Goal: Task Accomplishment & Management: Manage account settings

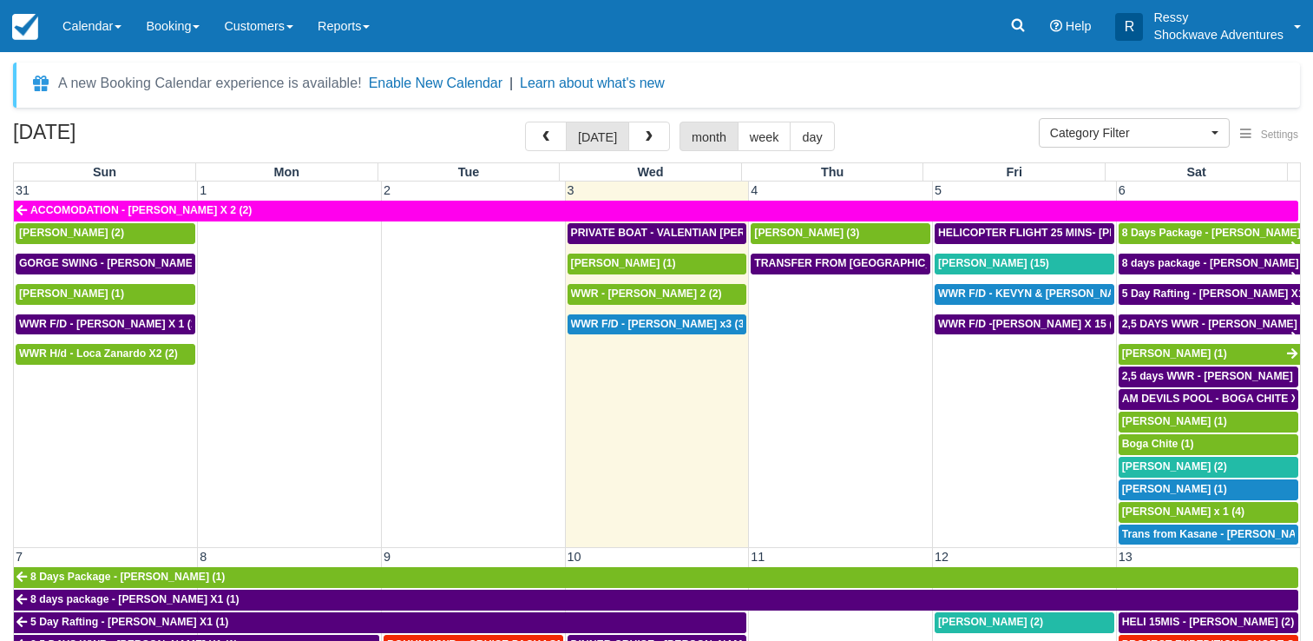
select select
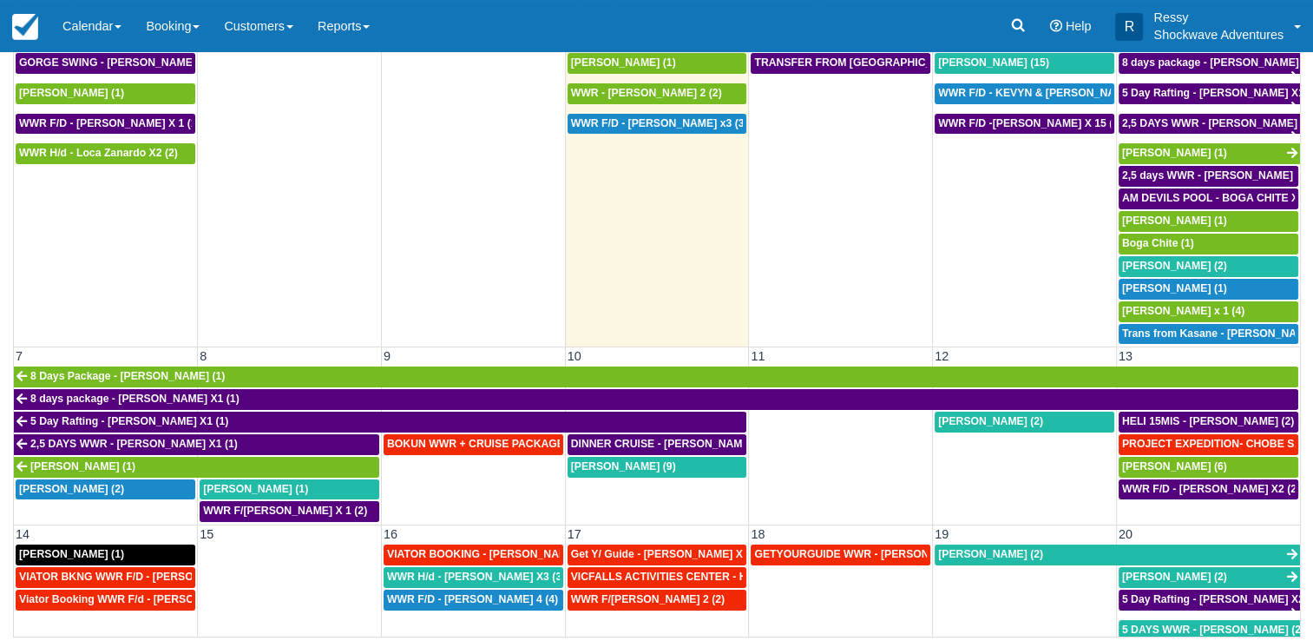
scroll to position [87, 0]
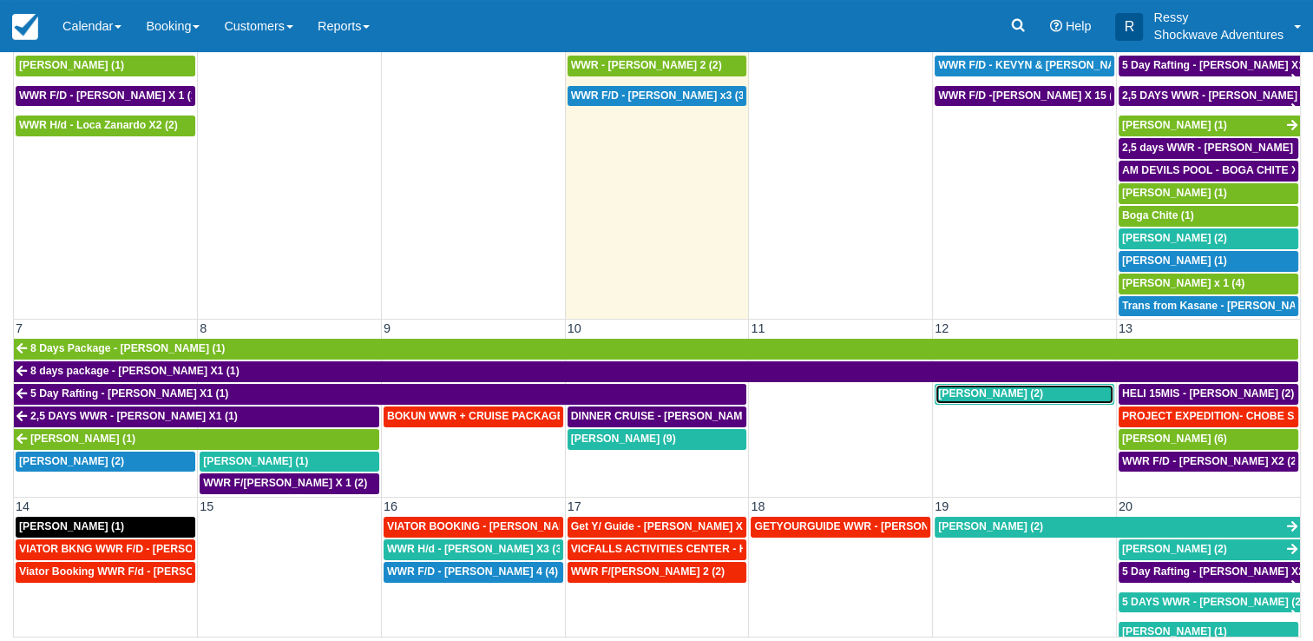
click at [983, 387] on span "[PERSON_NAME] (2)" at bounding box center [990, 393] width 105 height 12
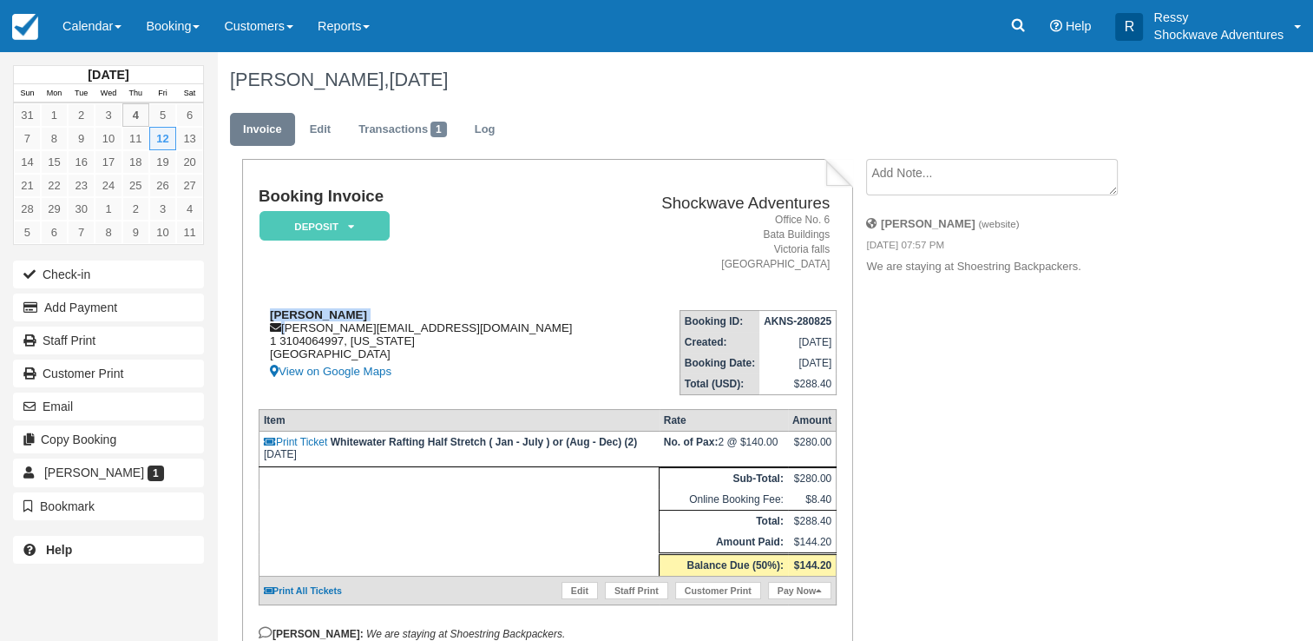
drag, startPoint x: 285, startPoint y: 331, endPoint x: 389, endPoint y: 322, distance: 104.5
click at [389, 322] on div "Julie quinn julie.b96@gmail.com 1 3104064997, Nevada United States View on Goog…" at bounding box center [441, 345] width 365 height 74
drag, startPoint x: 389, startPoint y: 322, endPoint x: 284, endPoint y: 335, distance: 105.8
click at [284, 335] on div "Julie quinn julie.b96@gmail.com 1 3104064997, Nevada United States View on Goog…" at bounding box center [441, 345] width 365 height 74
click at [284, 329] on div "Julie quinn julie.b96@gmail.com 1 3104064997, Nevada United States View on Goog…" at bounding box center [441, 345] width 365 height 74
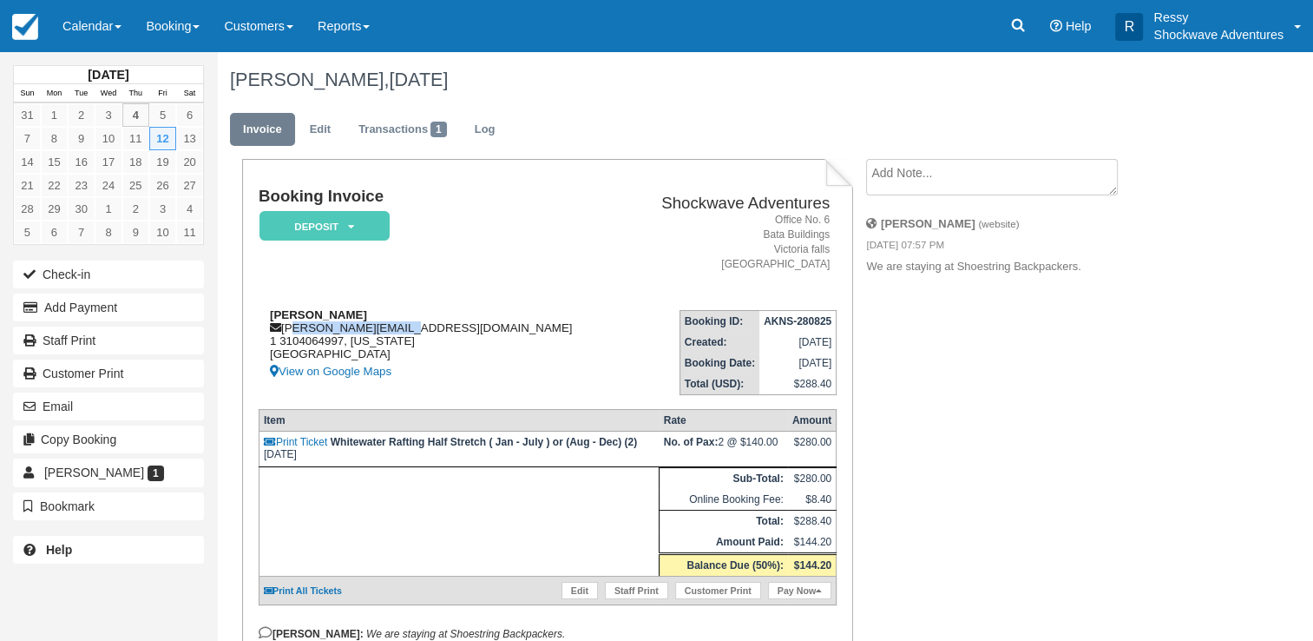
drag, startPoint x: 286, startPoint y: 325, endPoint x: 410, endPoint y: 328, distance: 124.1
click at [410, 328] on div "Julie quinn julie.b96@gmail.com 1 3104064997, Nevada United States View on Goog…" at bounding box center [441, 345] width 365 height 74
click at [251, 319] on div "Booking Invoice Deposit   Pending Reserved Paid Waiting Cancelled NO LONGER COM…" at bounding box center [547, 419] width 610 height 520
drag, startPoint x: 281, startPoint y: 328, endPoint x: 413, endPoint y: 331, distance: 132.0
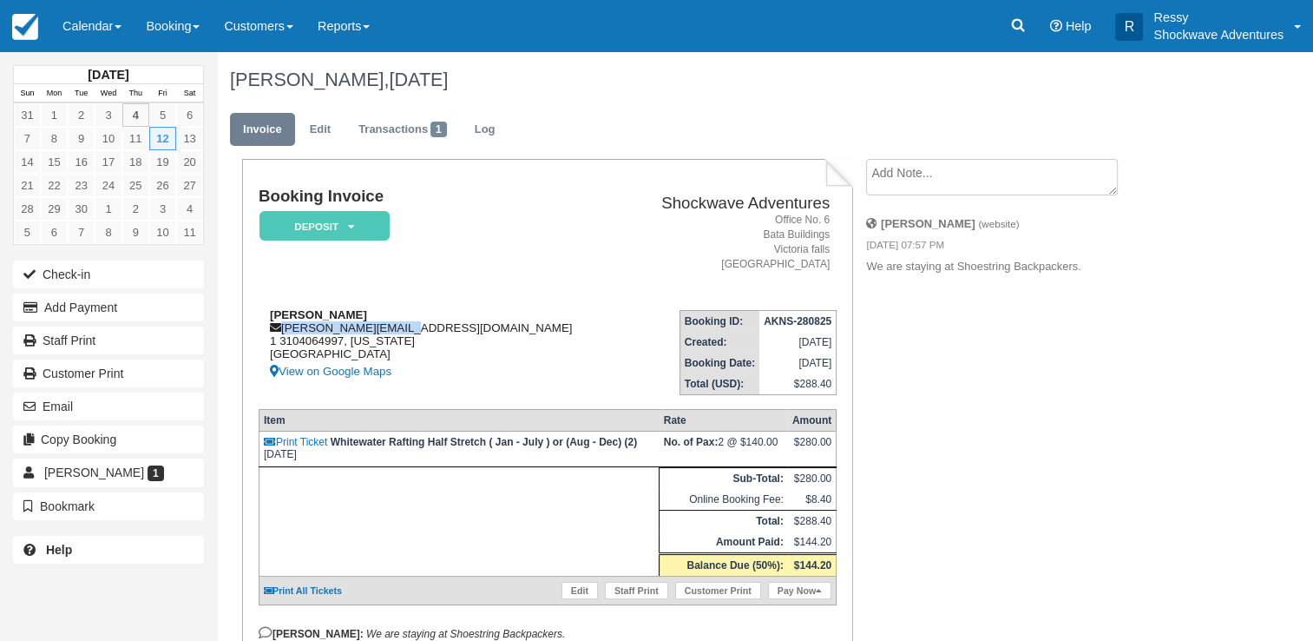
click at [413, 331] on div "Julie quinn julie.b96@gmail.com 1 3104064997, Nevada United States View on Goog…" at bounding box center [441, 345] width 365 height 74
drag, startPoint x: 413, startPoint y: 331, endPoint x: 594, endPoint y: 364, distance: 183.5
click at [624, 364] on td "Booking ID: AKNS-280825 Created: August 28, 2025 Booking Date: September 12, 20…" at bounding box center [730, 345] width 213 height 99
drag, startPoint x: 285, startPoint y: 325, endPoint x: 416, endPoint y: 319, distance: 131.2
click at [415, 319] on div "Julie quinn julie.b96@gmail.com 1 3104064997, Nevada United States View on Goog…" at bounding box center [441, 345] width 365 height 74
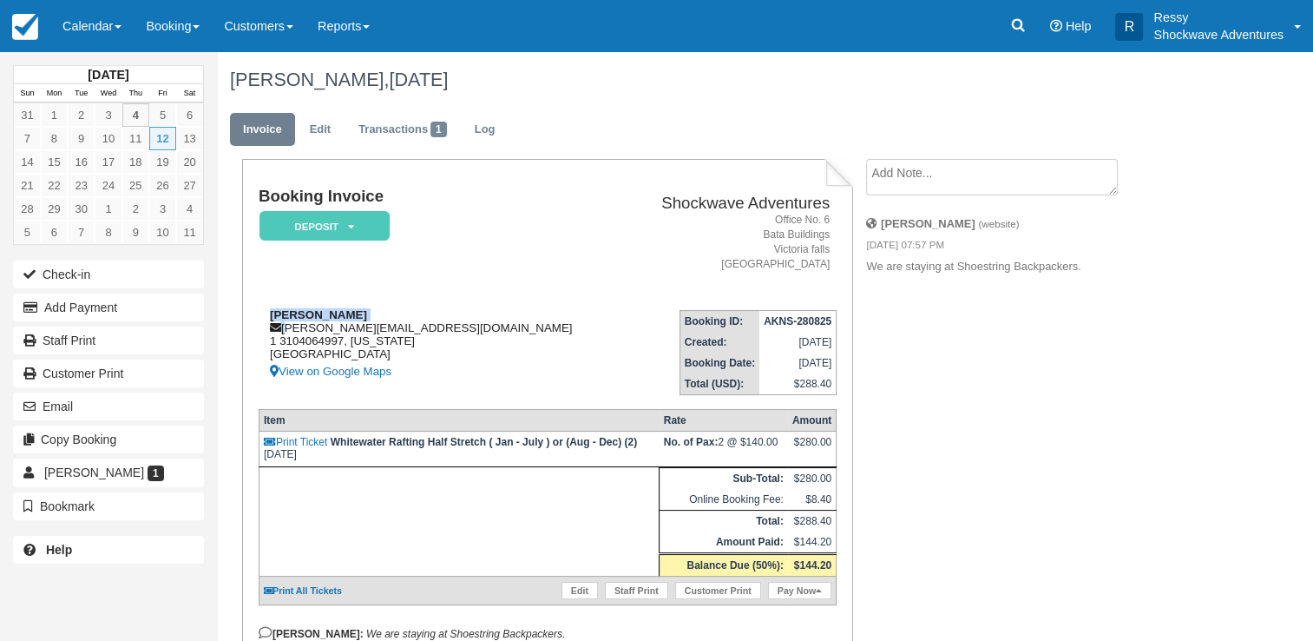
click at [417, 321] on div "Julie quinn julie.b96@gmail.com 1 3104064997, Nevada United States View on Goog…" at bounding box center [441, 345] width 365 height 74
click at [293, 328] on div "Julie quinn julie.b96@gmail.com 1 3104064997, Nevada United States View on Goog…" at bounding box center [441, 345] width 365 height 74
drag, startPoint x: 282, startPoint y: 323, endPoint x: 413, endPoint y: 332, distance: 131.3
click at [413, 332] on div "Julie quinn julie.b96@gmail.com 1 3104064997, Nevada United States View on Goog…" at bounding box center [441, 345] width 365 height 74
click at [414, 327] on div "Julie quinn julie.b96@gmail.com 1 3104064997, Nevada United States View on Goog…" at bounding box center [441, 345] width 365 height 74
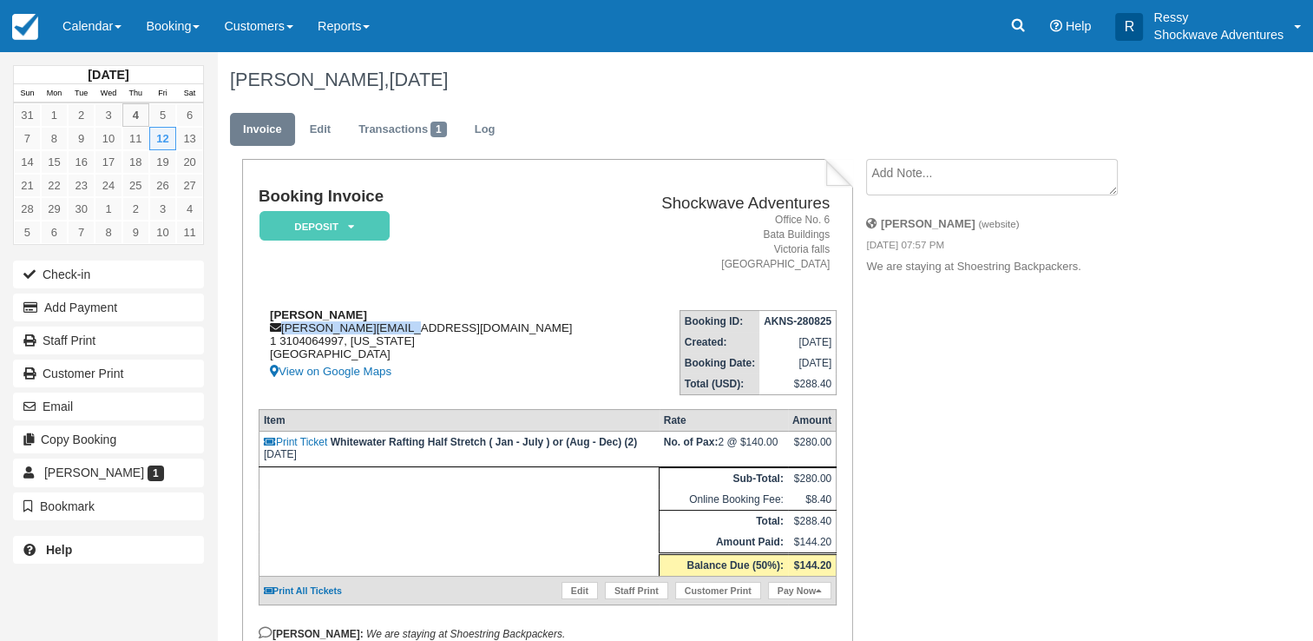
copy div "julie.b96@gmail.com"
click at [931, 374] on div "Booking Invoice Deposit   Pending Reserved Paid Waiting Cancelled NO LONGER COM…" at bounding box center [694, 450] width 955 height 583
drag, startPoint x: 282, startPoint y: 325, endPoint x: 377, endPoint y: 320, distance: 94.7
click at [377, 320] on div "Julie quinn julie.b96@gmail.com 1 3104064997, Nevada United States View on Goog…" at bounding box center [441, 345] width 365 height 74
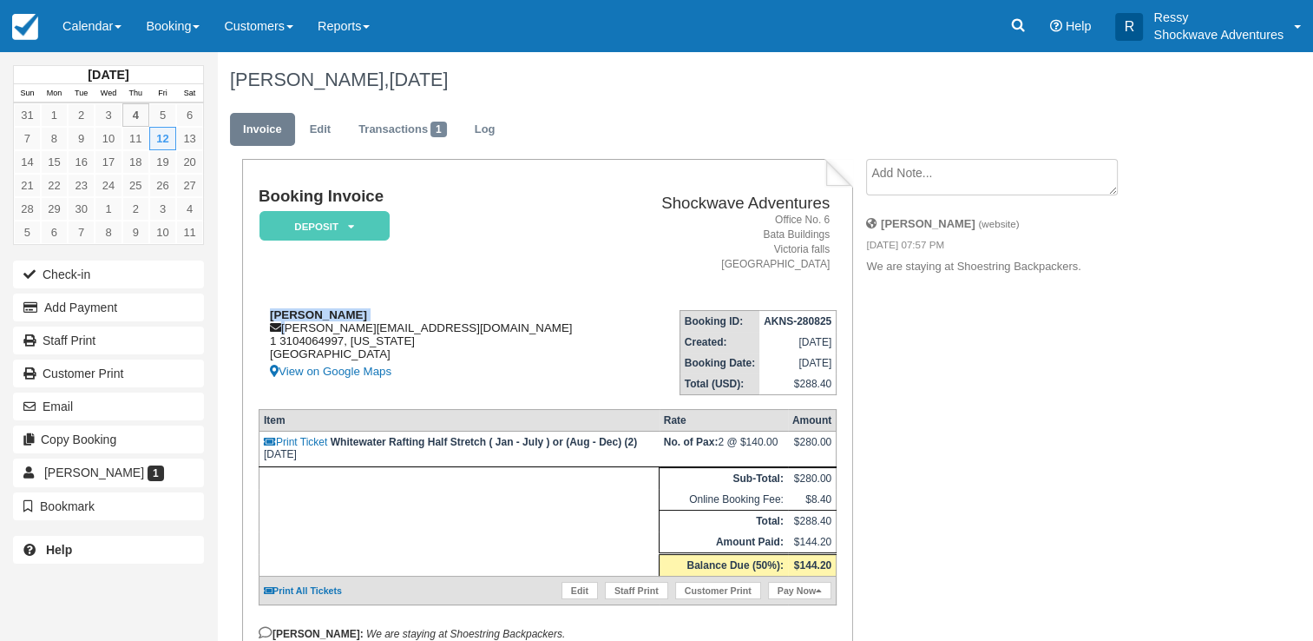
drag, startPoint x: 284, startPoint y: 328, endPoint x: 393, endPoint y: 322, distance: 109.5
click at [393, 322] on div "Julie quinn julie.b96@gmail.com 1 3104064997, Nevada United States View on Goog…" at bounding box center [441, 345] width 365 height 74
click at [399, 322] on div "Julie quinn julie.b96@gmail.com 1 3104064997, Nevada United States View on Goog…" at bounding box center [441, 345] width 365 height 74
click at [283, 335] on div "Julie quinn julie.b96@gmail.com 1 3104064997, Nevada United States View on Goog…" at bounding box center [441, 345] width 365 height 74
drag, startPoint x: 284, startPoint y: 322, endPoint x: 324, endPoint y: 321, distance: 39.9
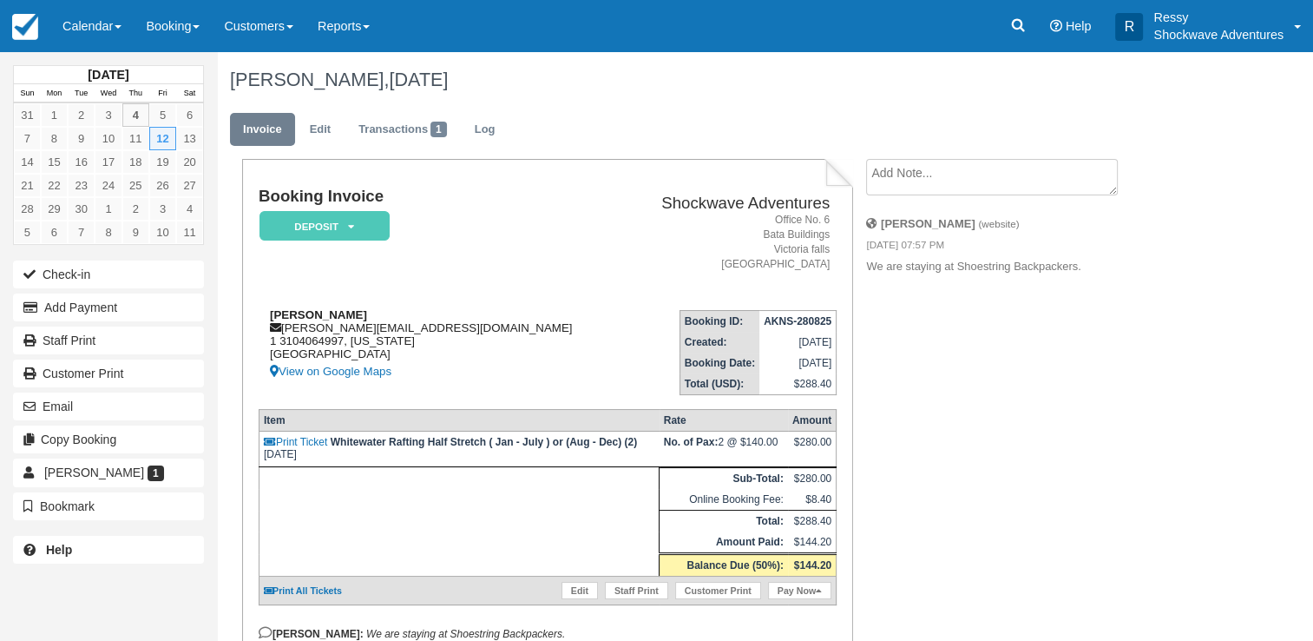
click at [324, 321] on div "Julie quinn julie.b96@gmail.com 1 3104064997, Nevada United States View on Goog…" at bounding box center [441, 345] width 365 height 74
drag, startPoint x: 285, startPoint y: 325, endPoint x: 406, endPoint y: 327, distance: 121.5
click at [406, 327] on div "Julie quinn julie.b96@gmail.com 1 3104064997, Nevada United States View on Goog…" at bounding box center [441, 345] width 365 height 74
copy div "julie.b96@gmail.com"
click at [479, 314] on div "Julie quinn julie.b96@gmail.com 1 3104064997, Nevada United States View on Goog…" at bounding box center [441, 345] width 365 height 74
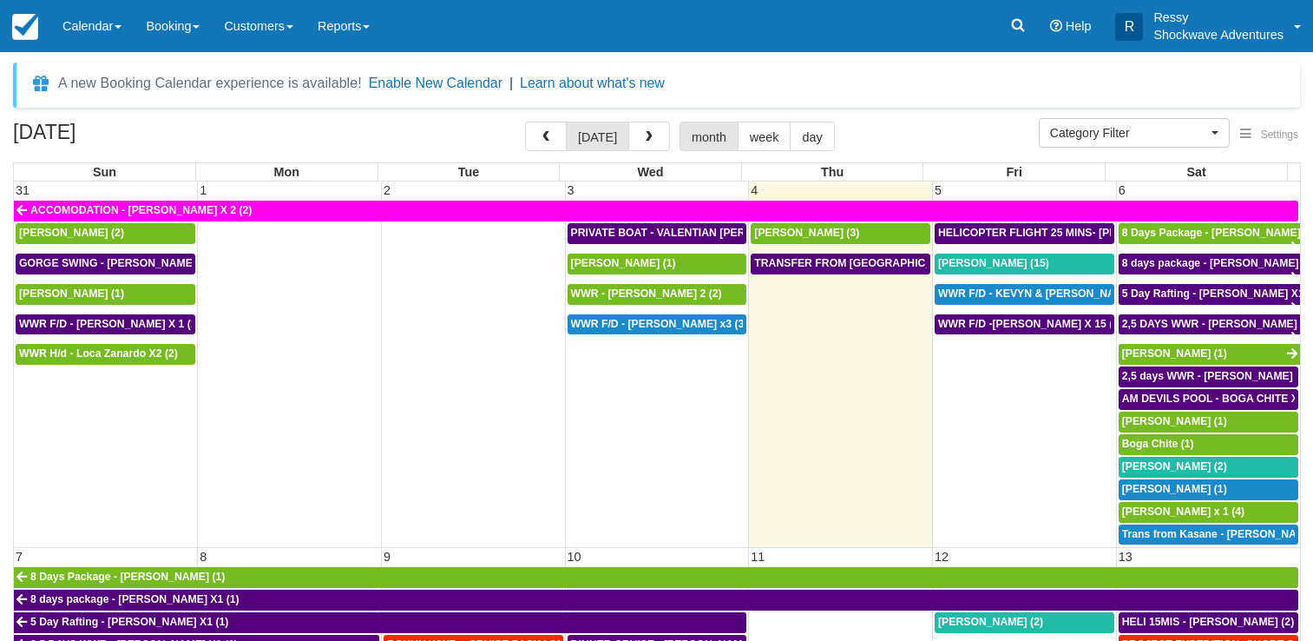
select select
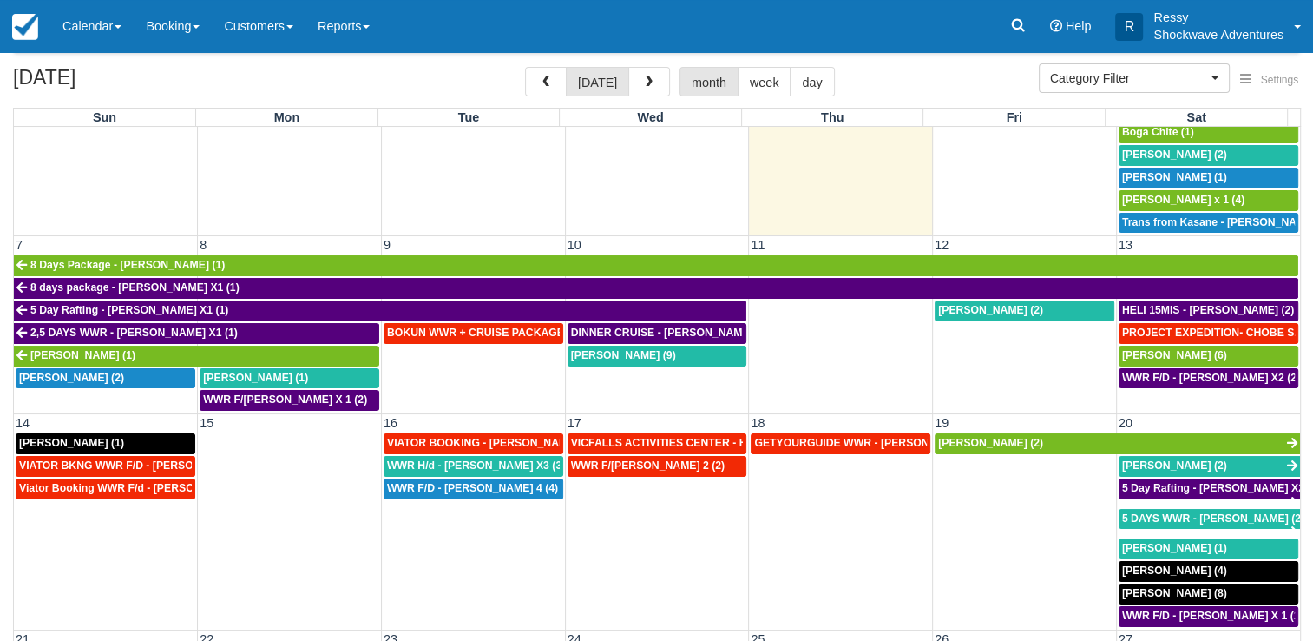
scroll to position [260, 0]
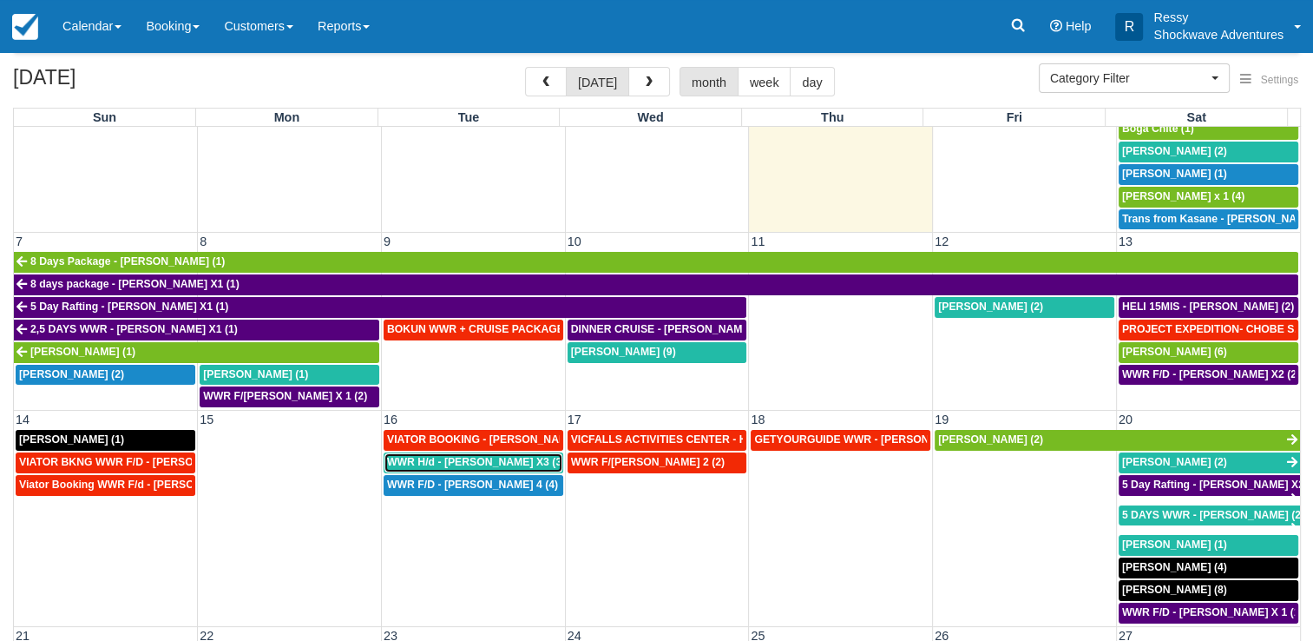
click at [472, 456] on span "WWR H/d - [PERSON_NAME] X3 (3)" at bounding box center [476, 462] width 178 height 12
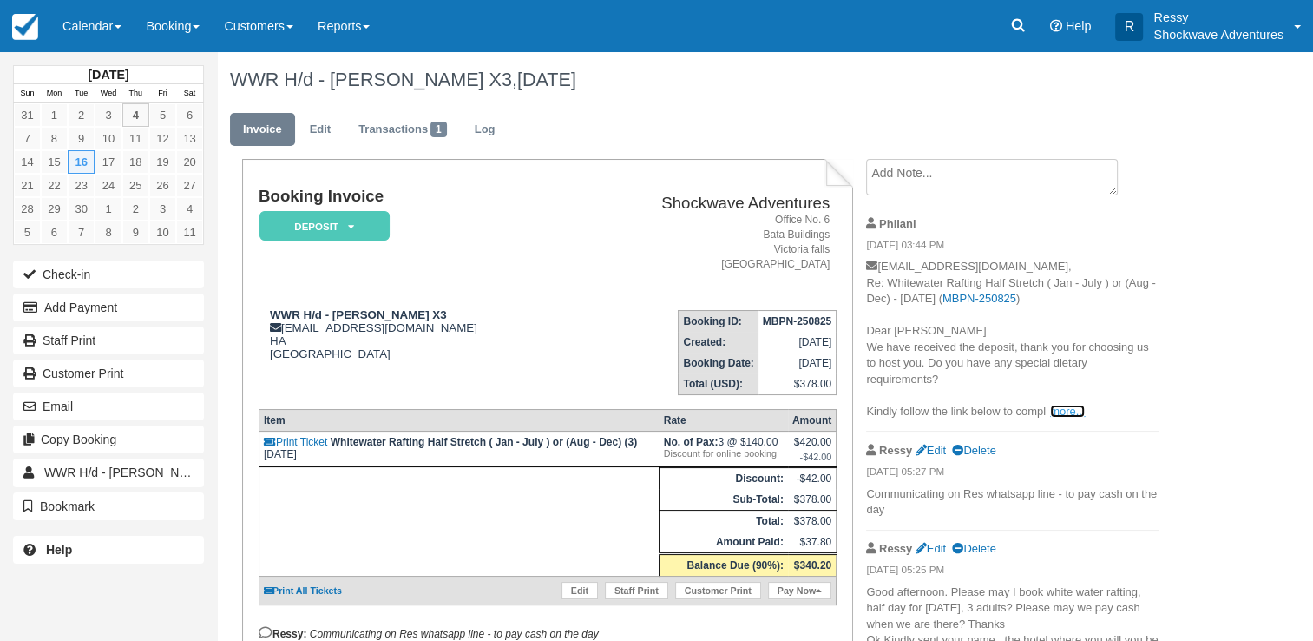
click at [1065, 407] on link "more..." at bounding box center [1067, 410] width 35 height 13
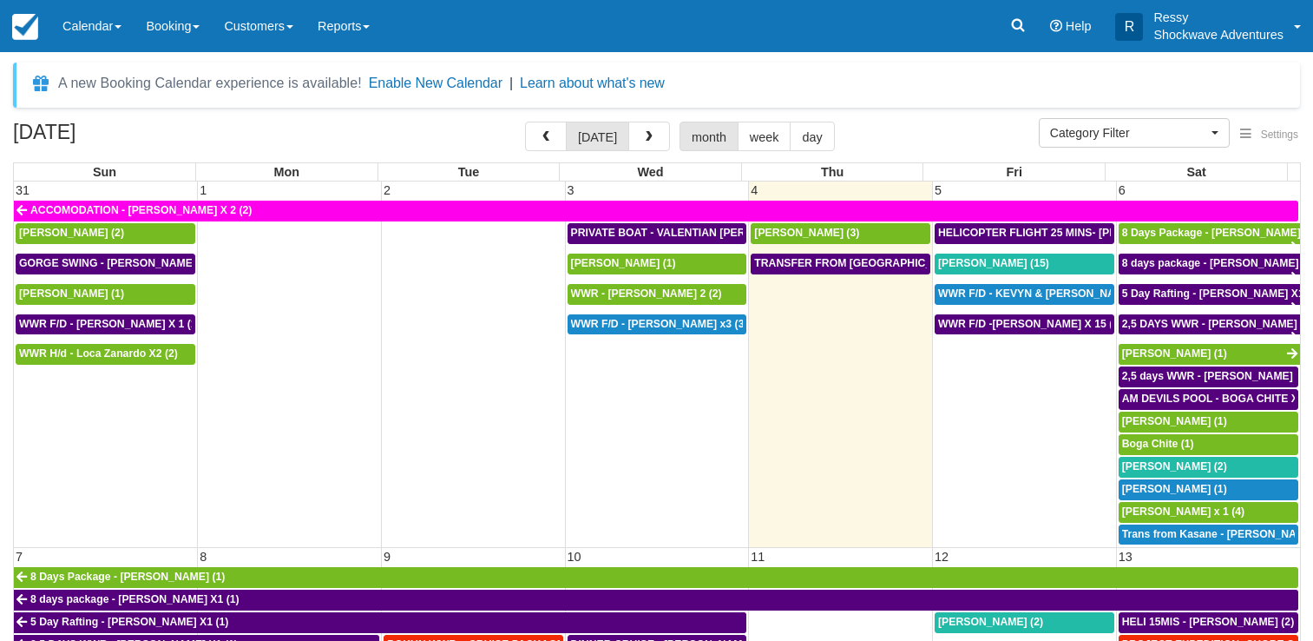
select select
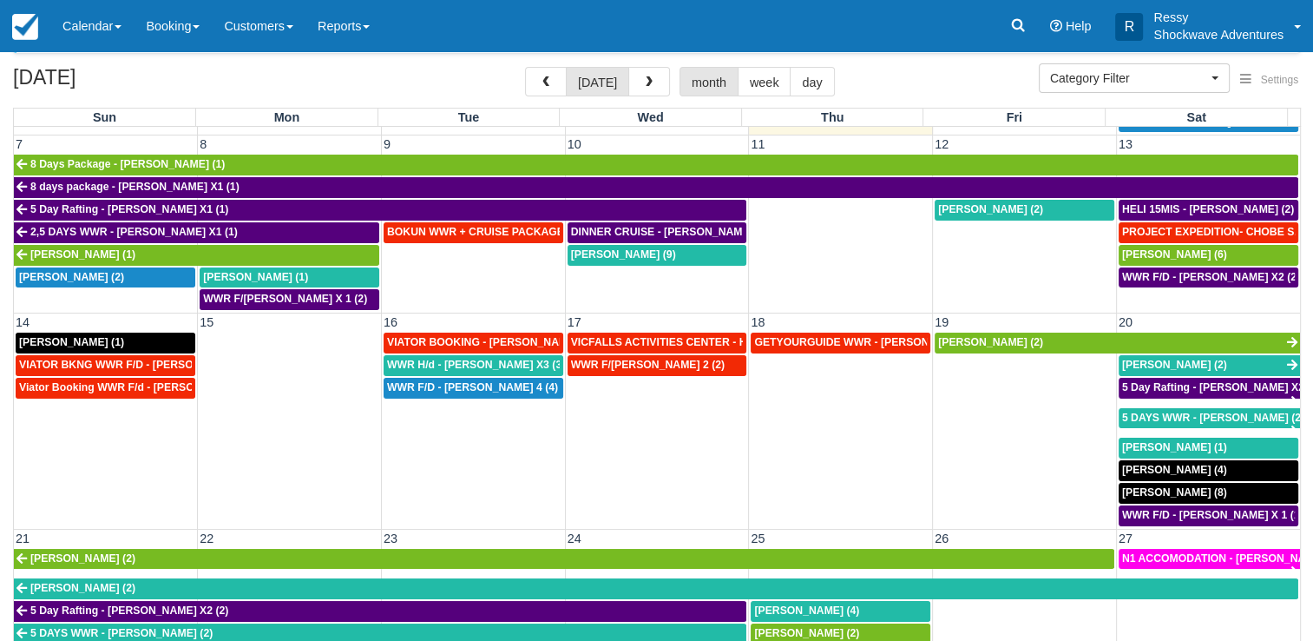
scroll to position [434, 0]
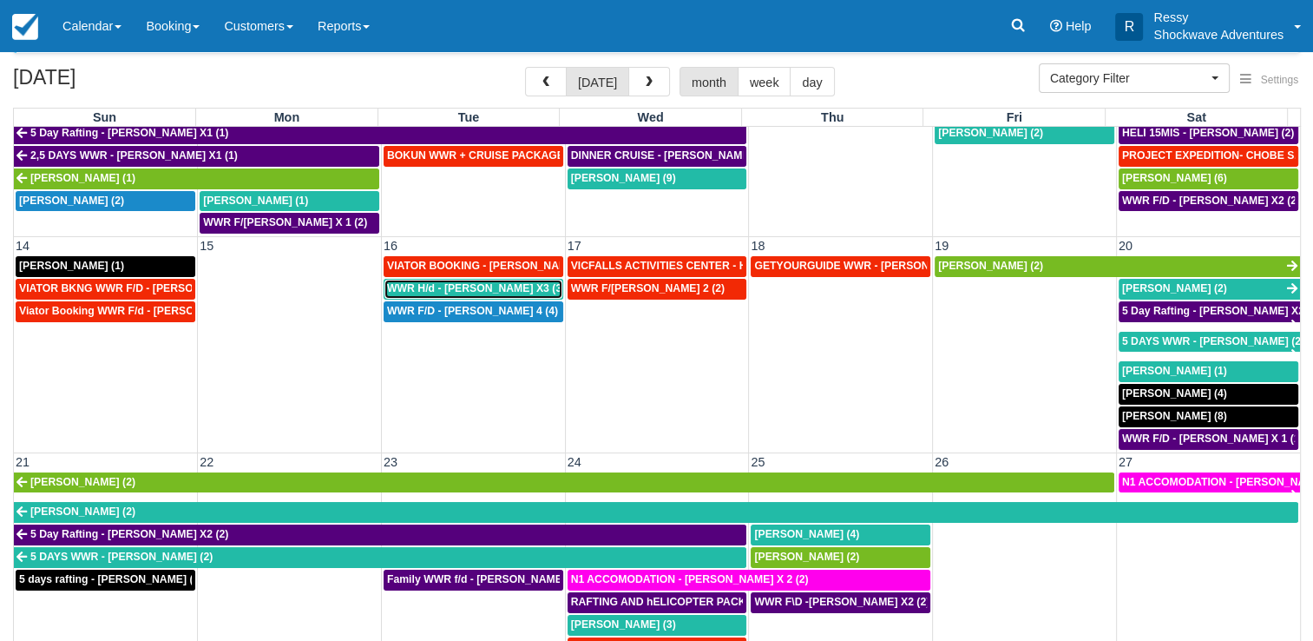
click at [477, 282] on span "WWR H/d - Richard Venn X3 (3)" at bounding box center [476, 288] width 178 height 12
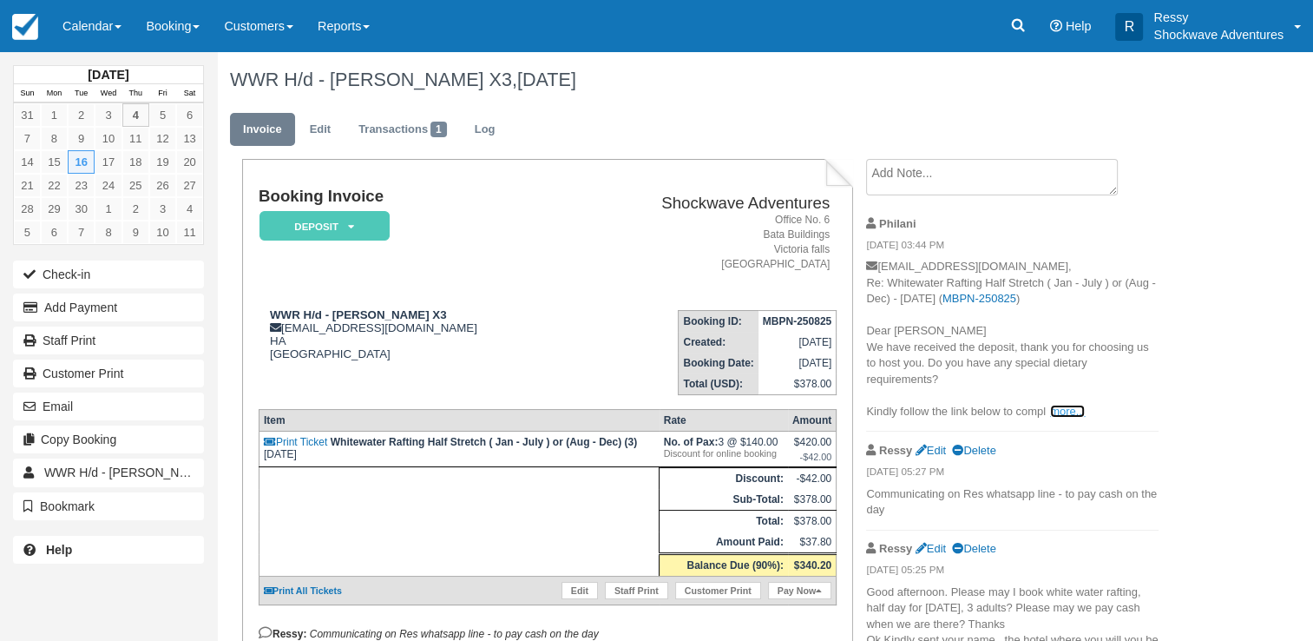
click at [1063, 411] on link "more..." at bounding box center [1067, 410] width 35 height 13
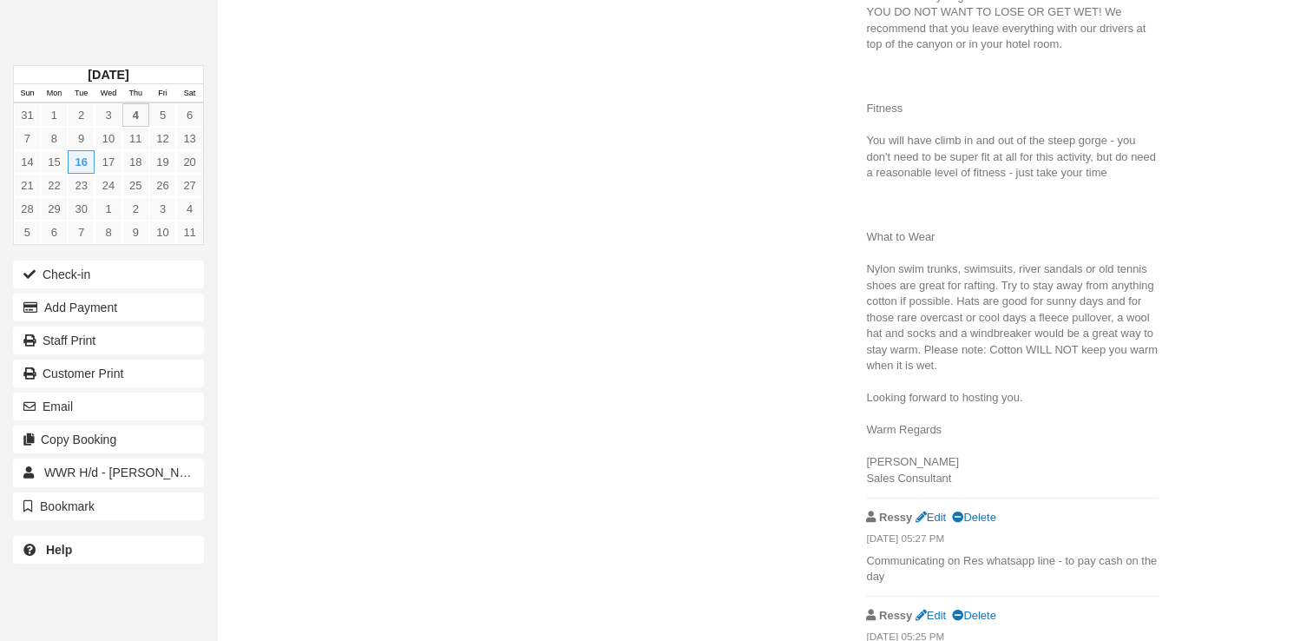
scroll to position [1031, 0]
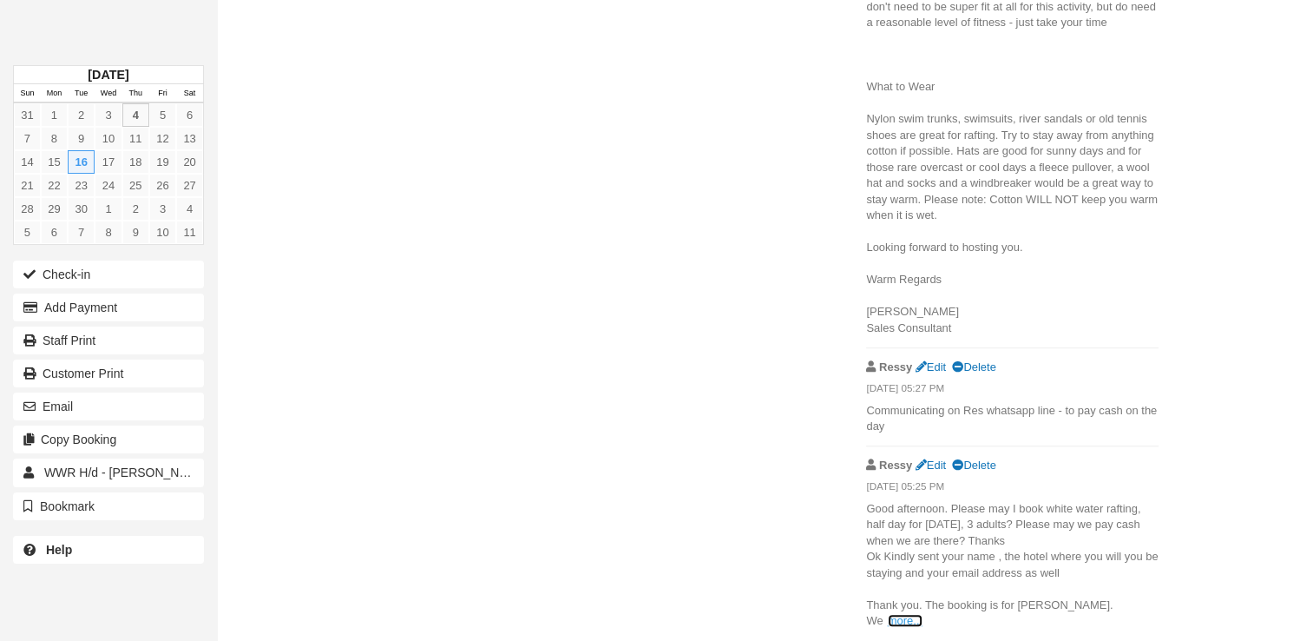
click at [923, 614] on link "more..." at bounding box center [905, 620] width 35 height 13
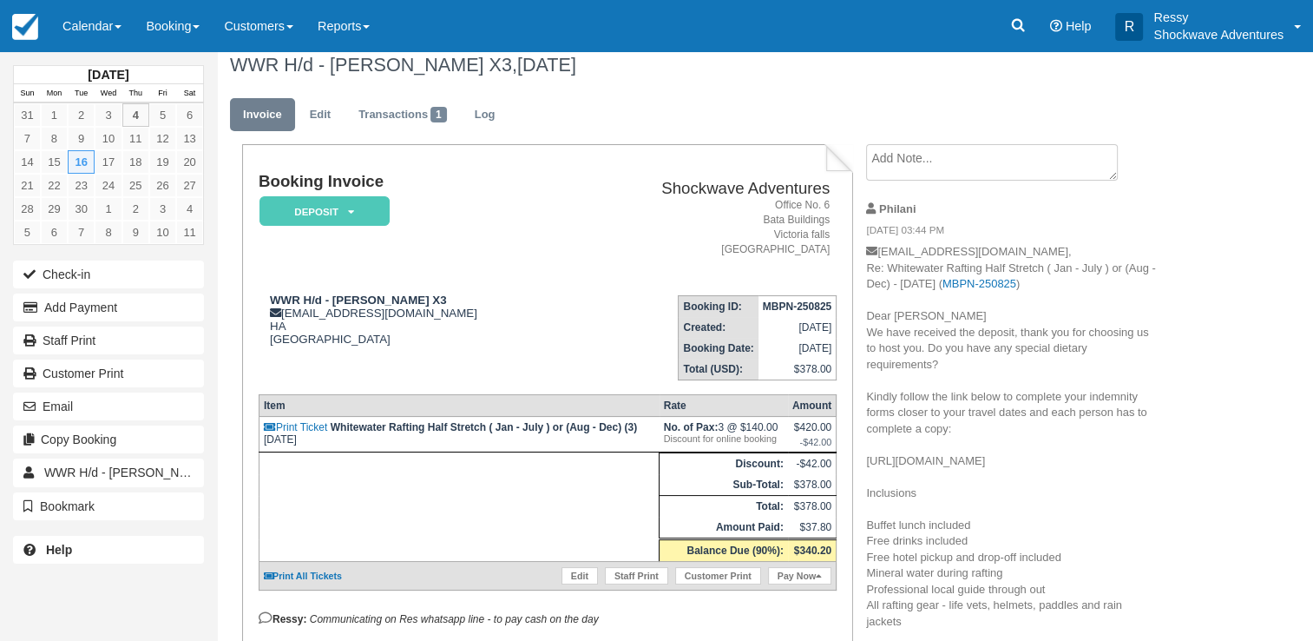
scroll to position [0, 0]
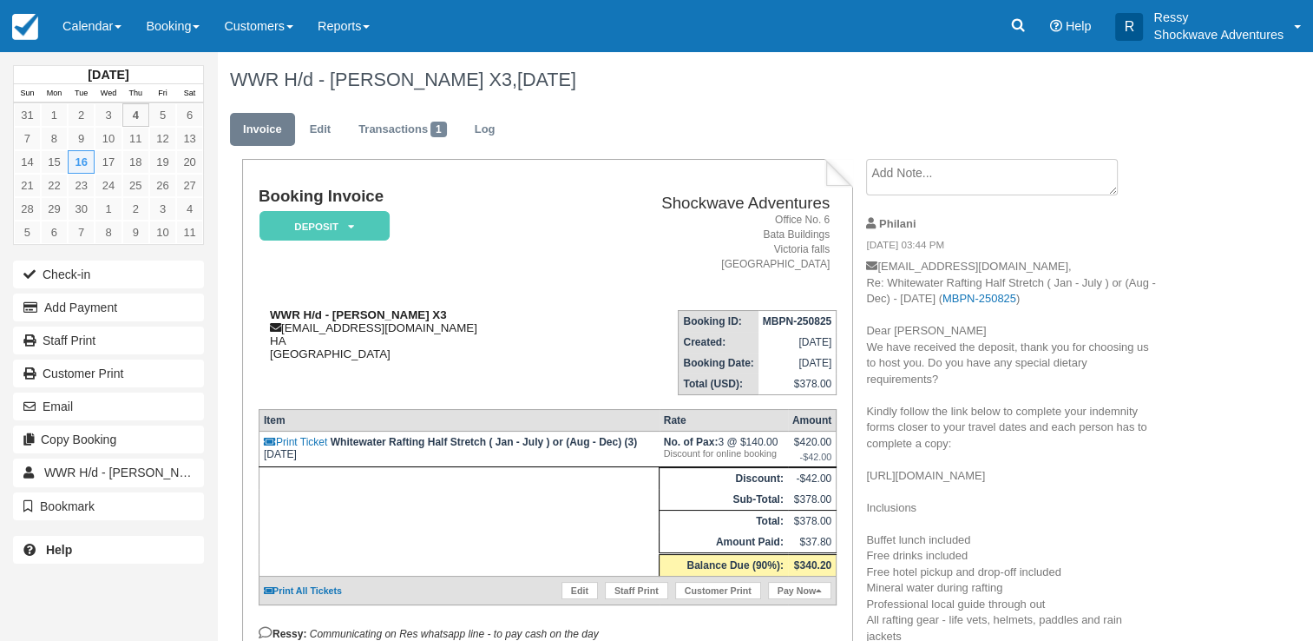
drag, startPoint x: 284, startPoint y: 325, endPoint x: 475, endPoint y: 332, distance: 191.1
click at [475, 332] on div "WWR H/d - Richard Venn X3 alexhoskins123@hotmail.co.uk HA Zimbabwe" at bounding box center [416, 334] width 315 height 52
copy div "alexhoskins123@hotmail.co.uk"
click at [504, 449] on td "Print Ticket Whitewater Rafting Half Stretch ( Jan - July ) or (Aug - Dec) (3) …" at bounding box center [459, 449] width 400 height 36
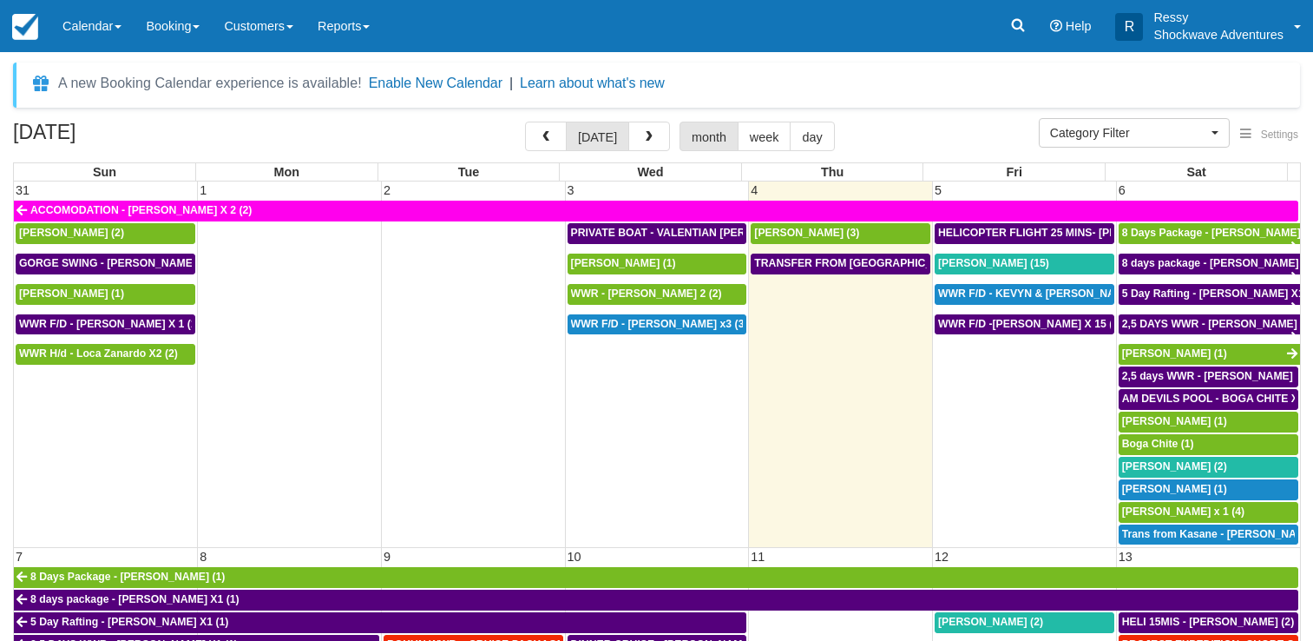
select select
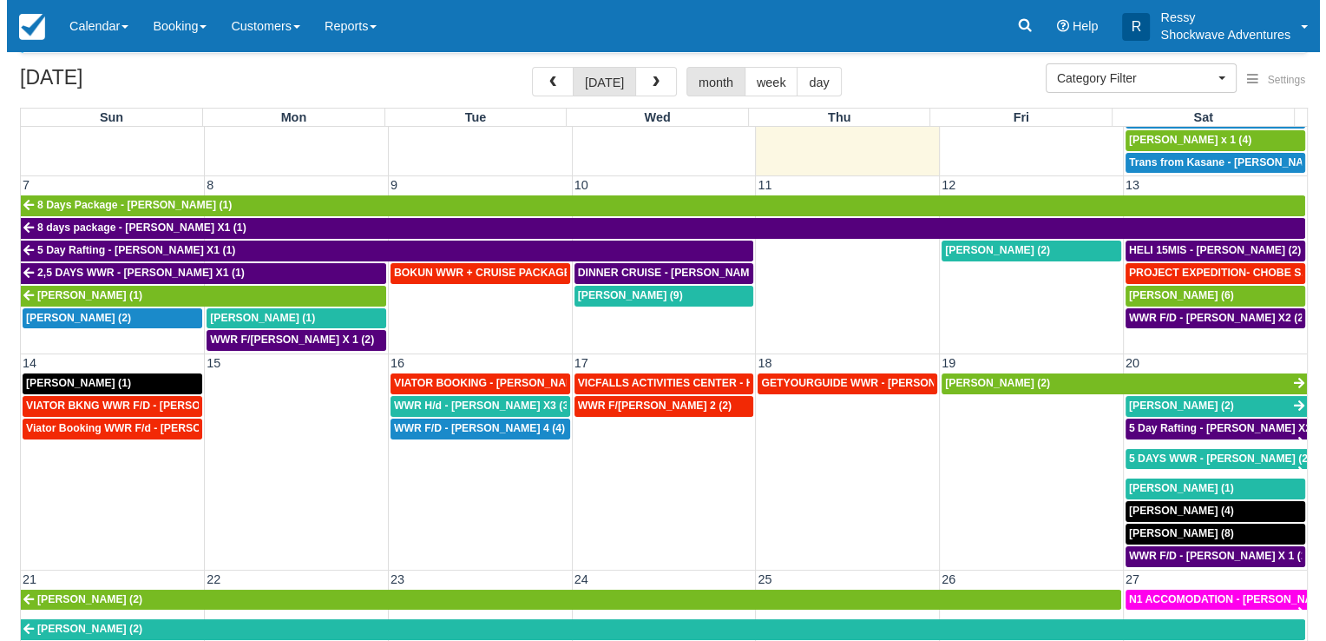
scroll to position [347, 0]
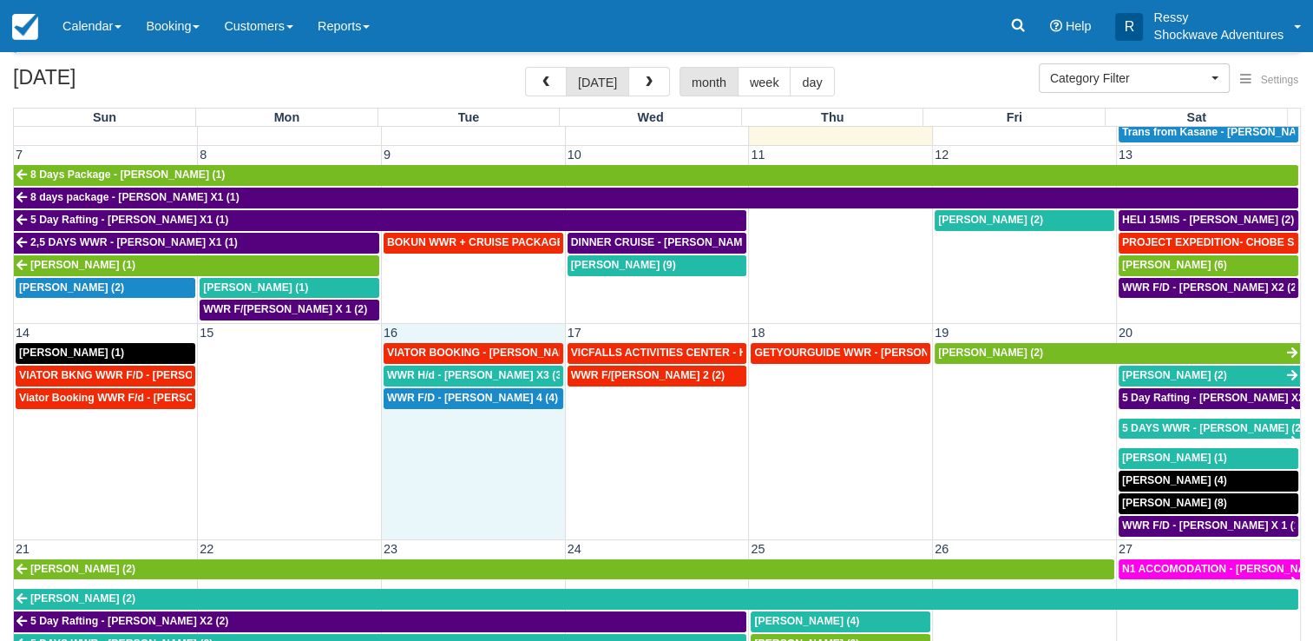
click at [491, 432] on td "WWR F/D - [PERSON_NAME] 4 (4)" at bounding box center [473, 462] width 184 height 150
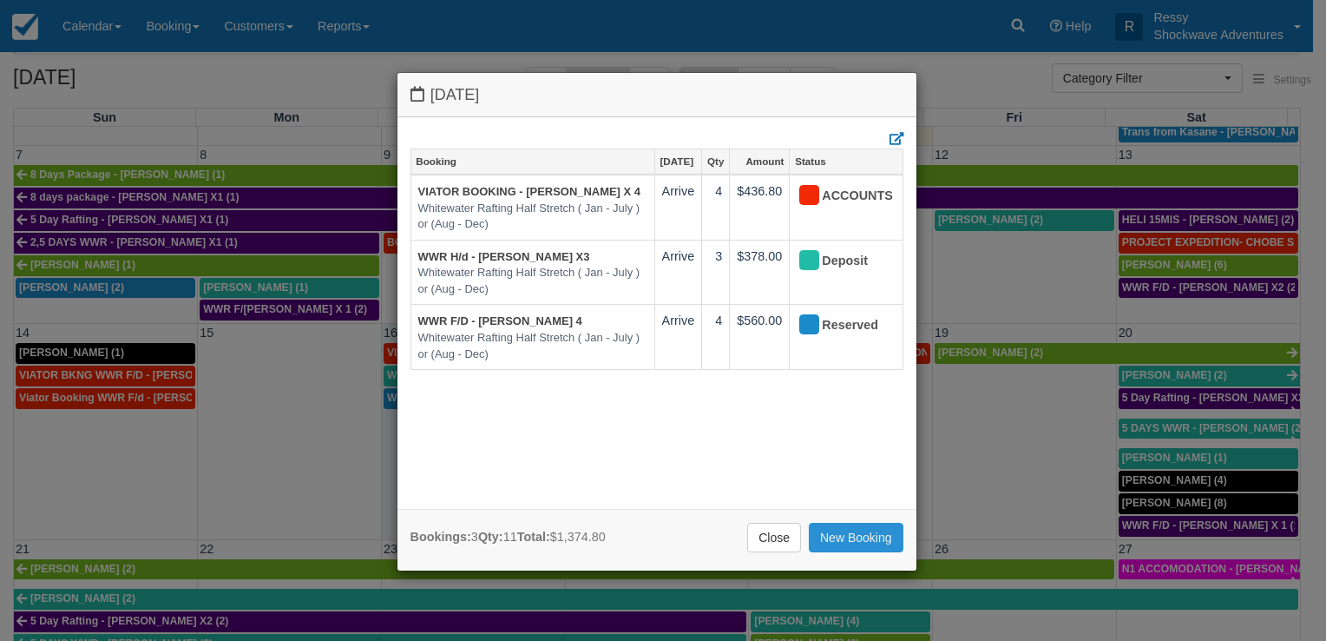
click at [845, 532] on link "New Booking" at bounding box center [856, 538] width 95 height 30
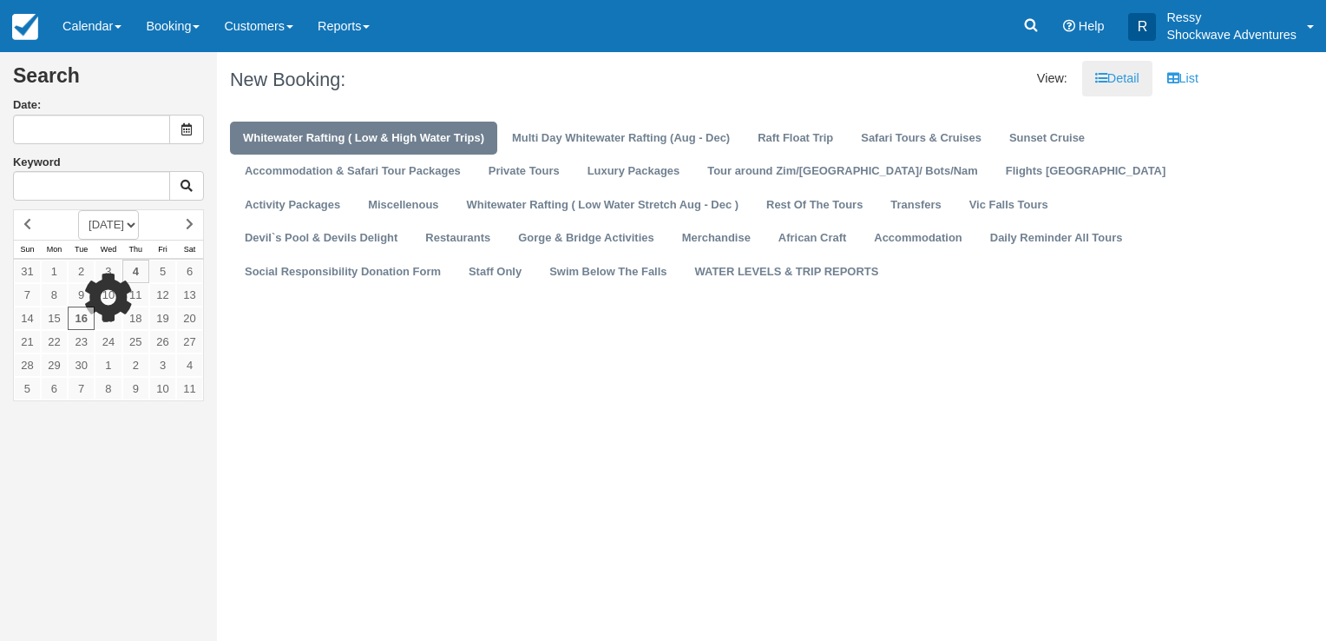
type input "[DATE]"
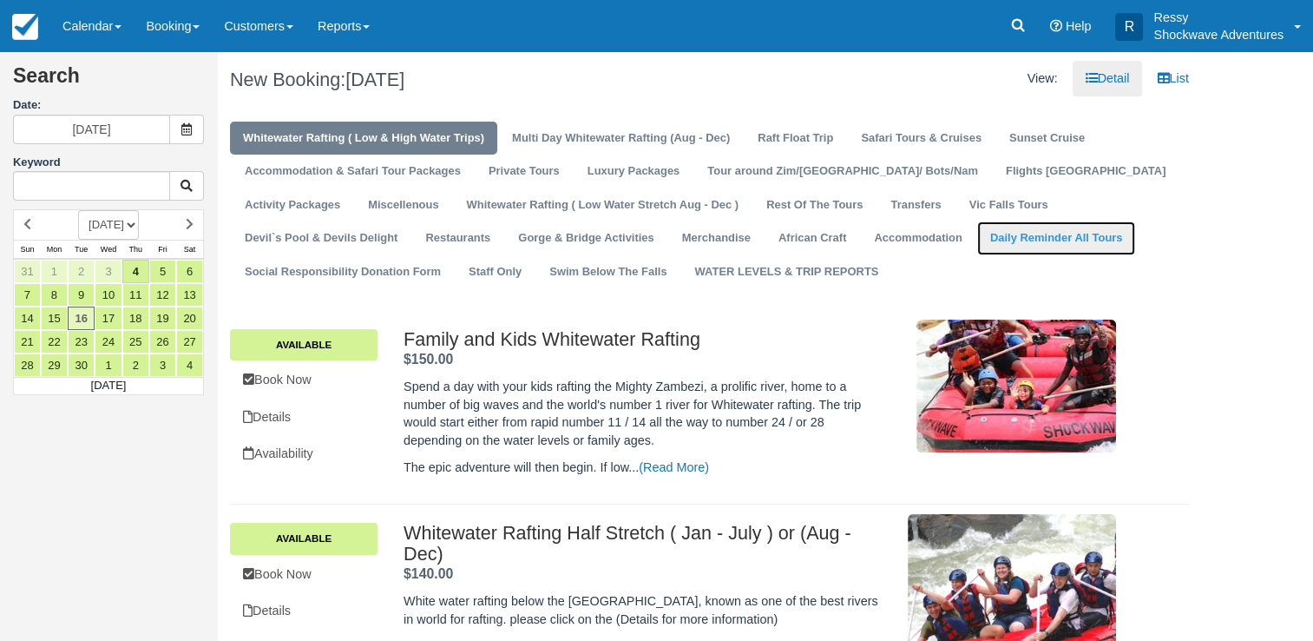
click at [977, 227] on link "Daily Reminder All Tours" at bounding box center [1056, 238] width 159 height 34
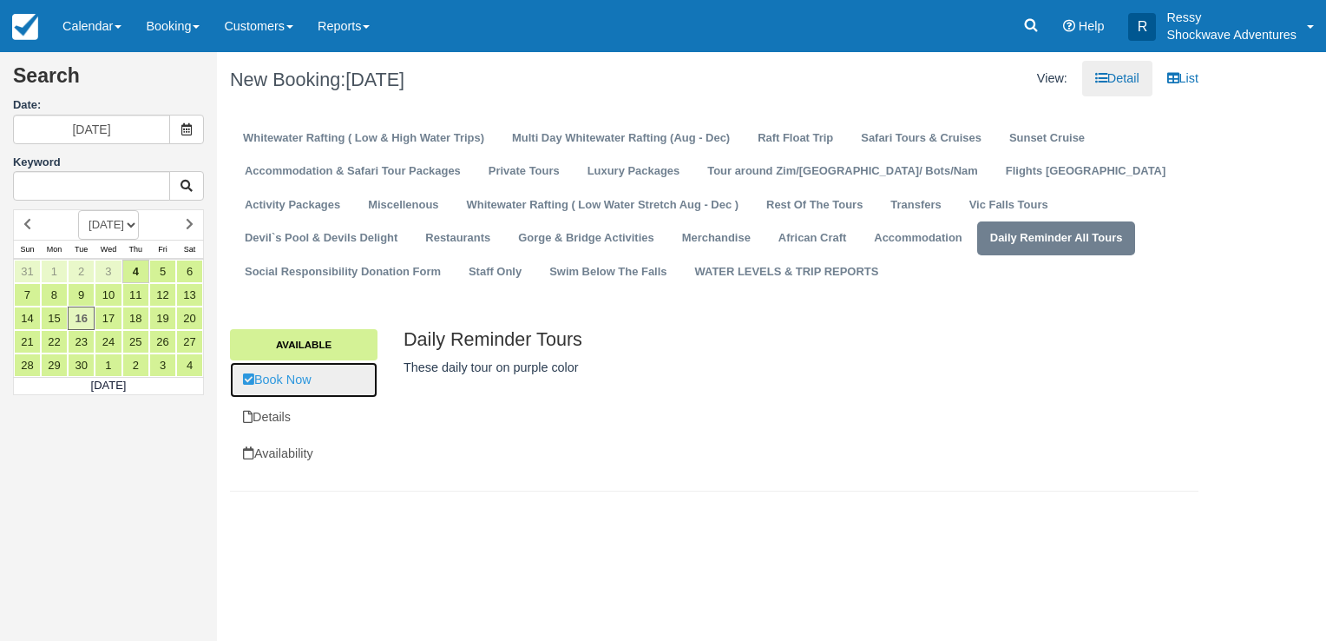
click at [281, 370] on link "Book Now" at bounding box center [304, 380] width 148 height 36
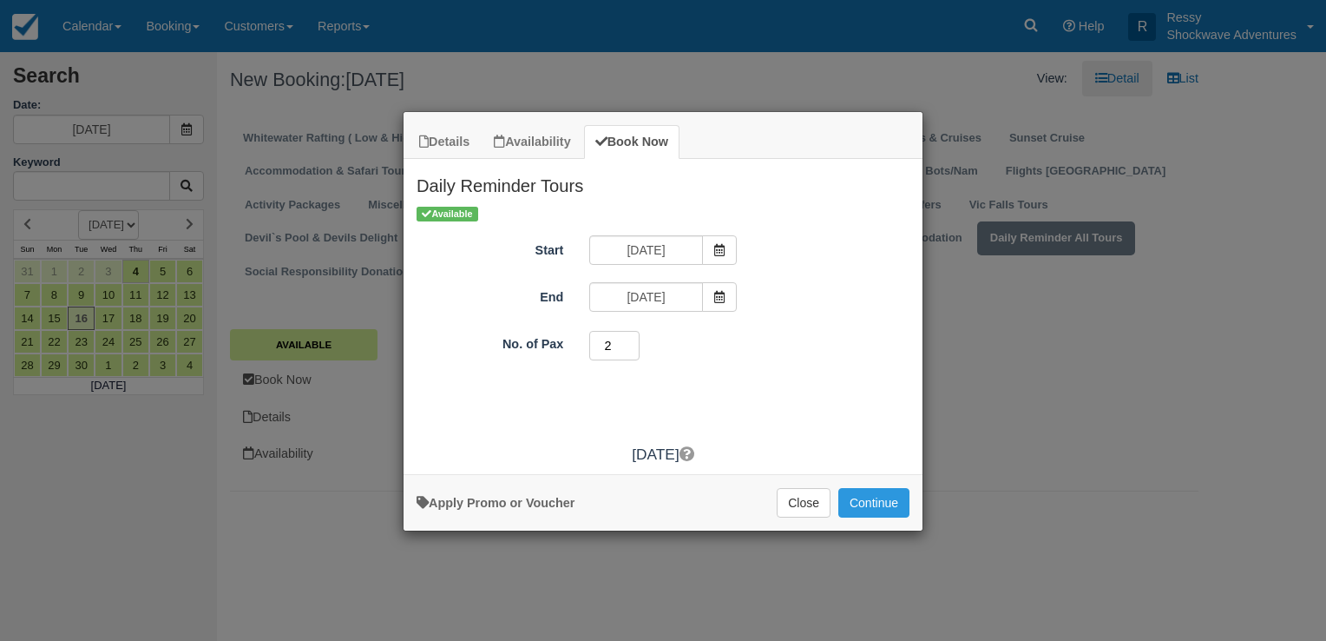
click at [625, 339] on input "2" at bounding box center [614, 346] width 50 height 30
type input "3"
click at [625, 339] on input "3" at bounding box center [614, 346] width 50 height 30
click at [861, 501] on button "Continue" at bounding box center [873, 503] width 71 height 30
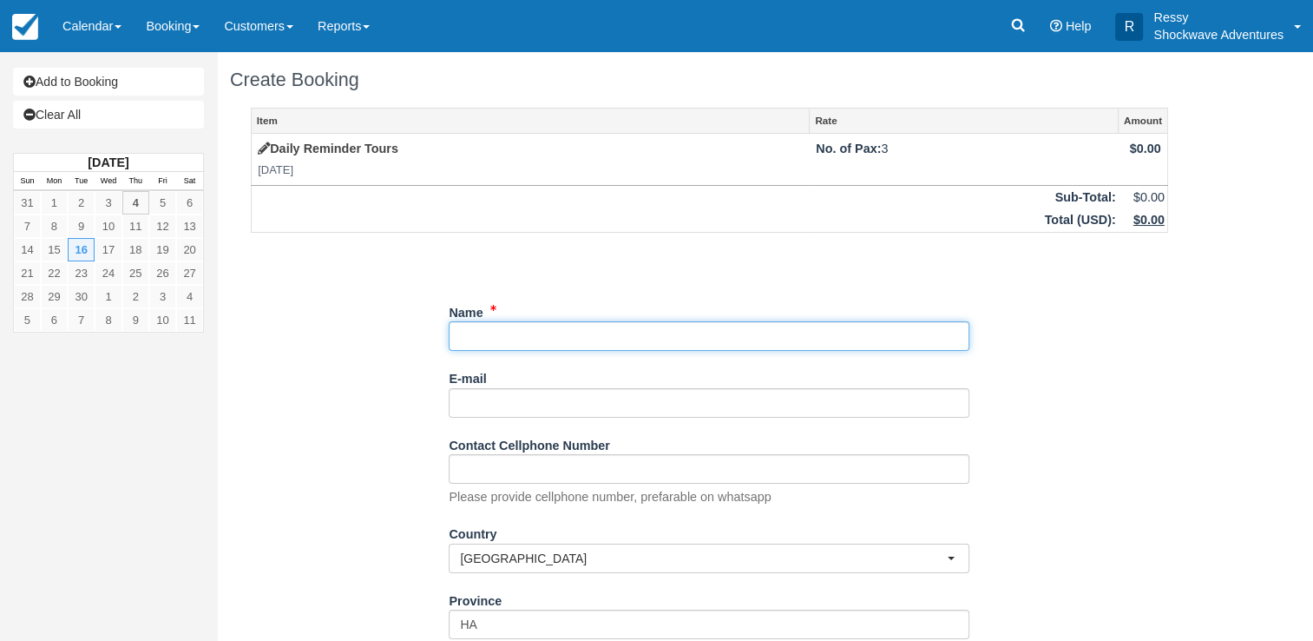
click at [545, 335] on input "Name" at bounding box center [709, 336] width 521 height 30
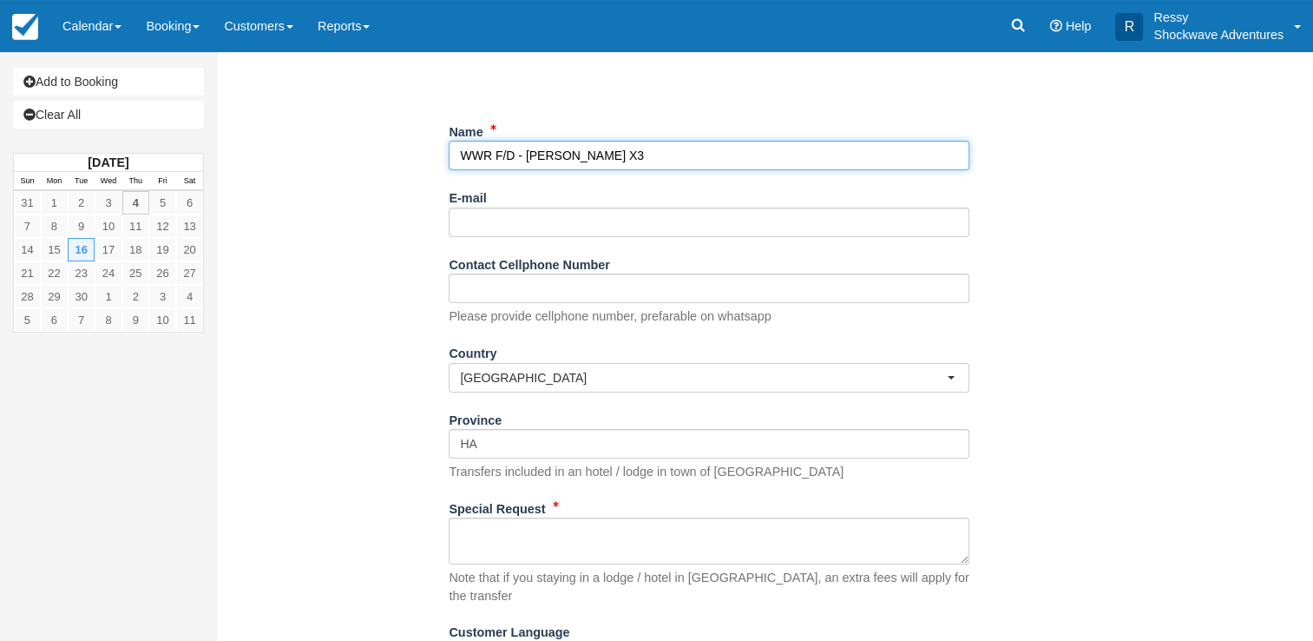
scroll to position [246, 0]
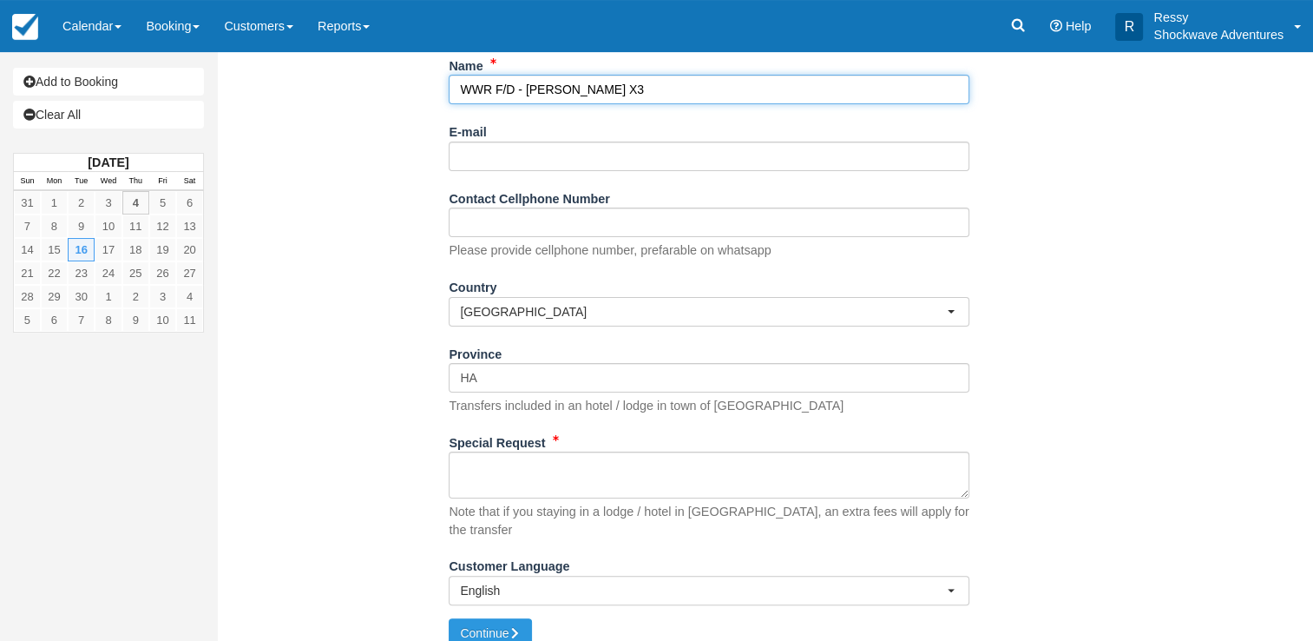
type input "WWR F/D - RICHARD VENN X3"
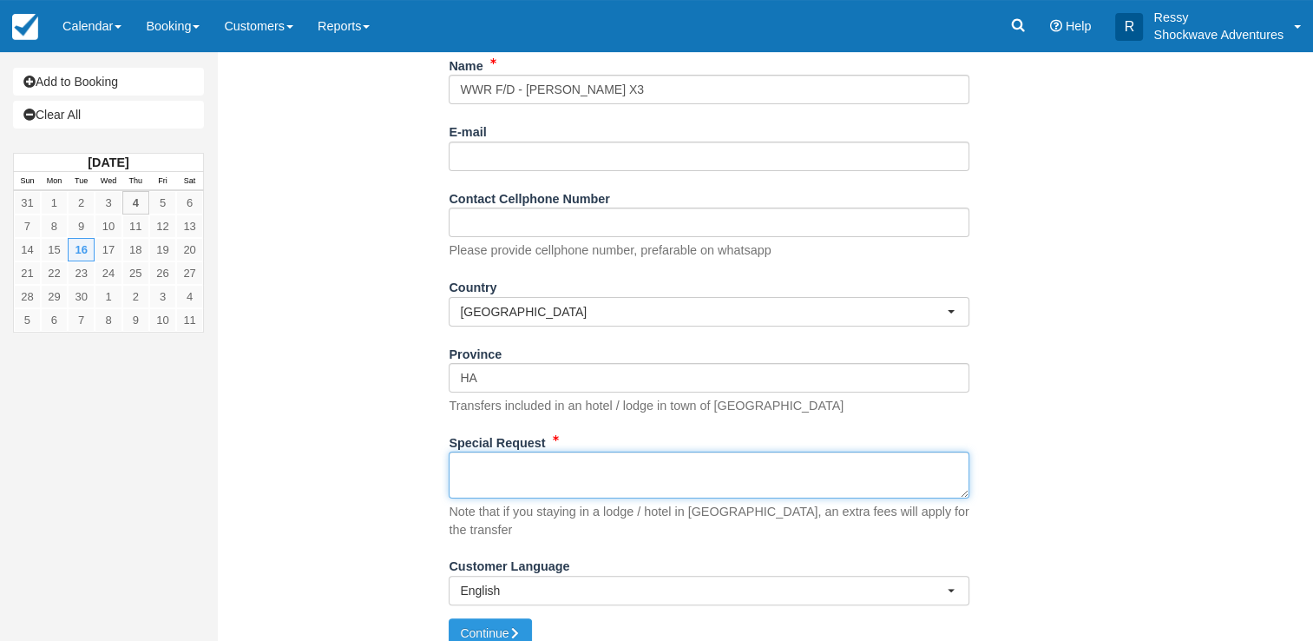
click at [535, 483] on textarea "Special Request" at bounding box center [709, 474] width 521 height 47
click at [562, 463] on textarea "HOTEL AND PICK TO BE ADVISED" at bounding box center [709, 474] width 521 height 47
type textarea "HOTEL AND PICK UP TIME TO BE ADVISED"
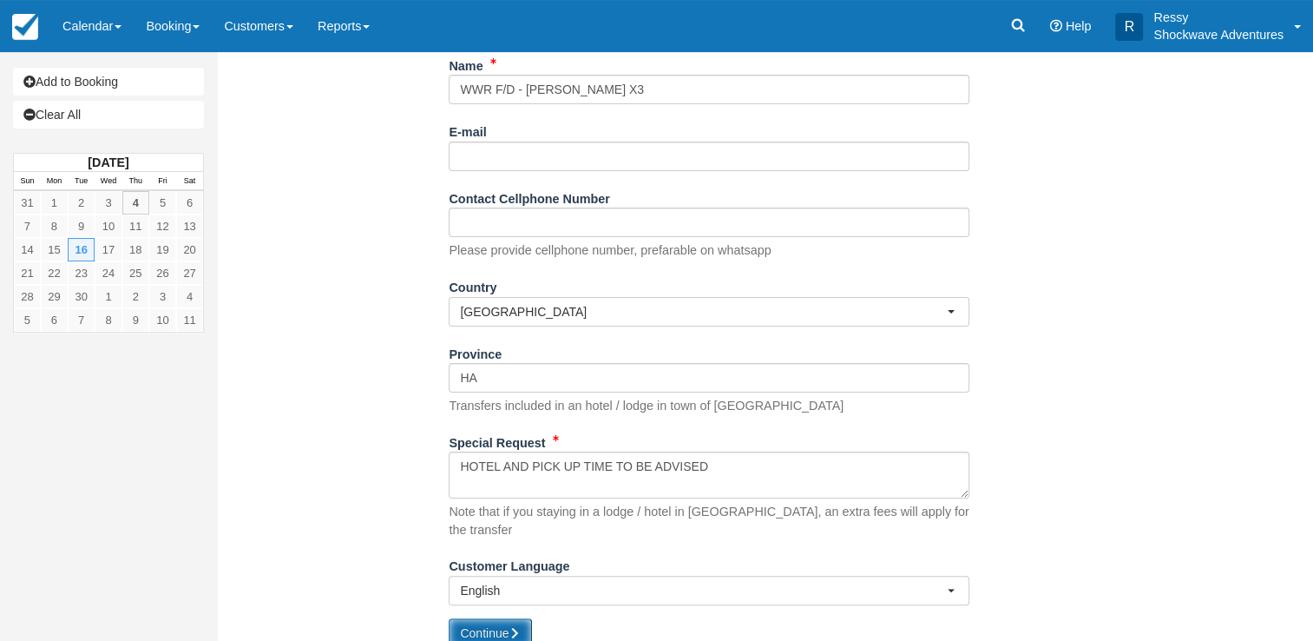
click at [495, 618] on button "Continue" at bounding box center [490, 633] width 83 height 30
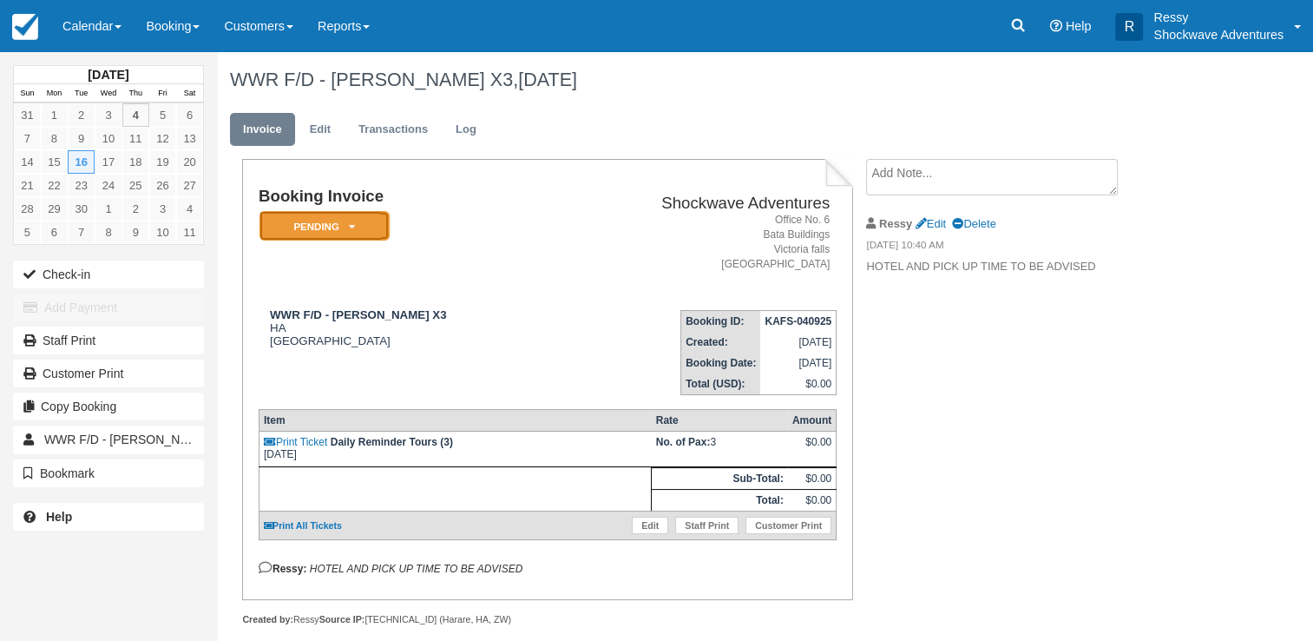
click at [340, 220] on em "Pending" at bounding box center [325, 226] width 130 height 30
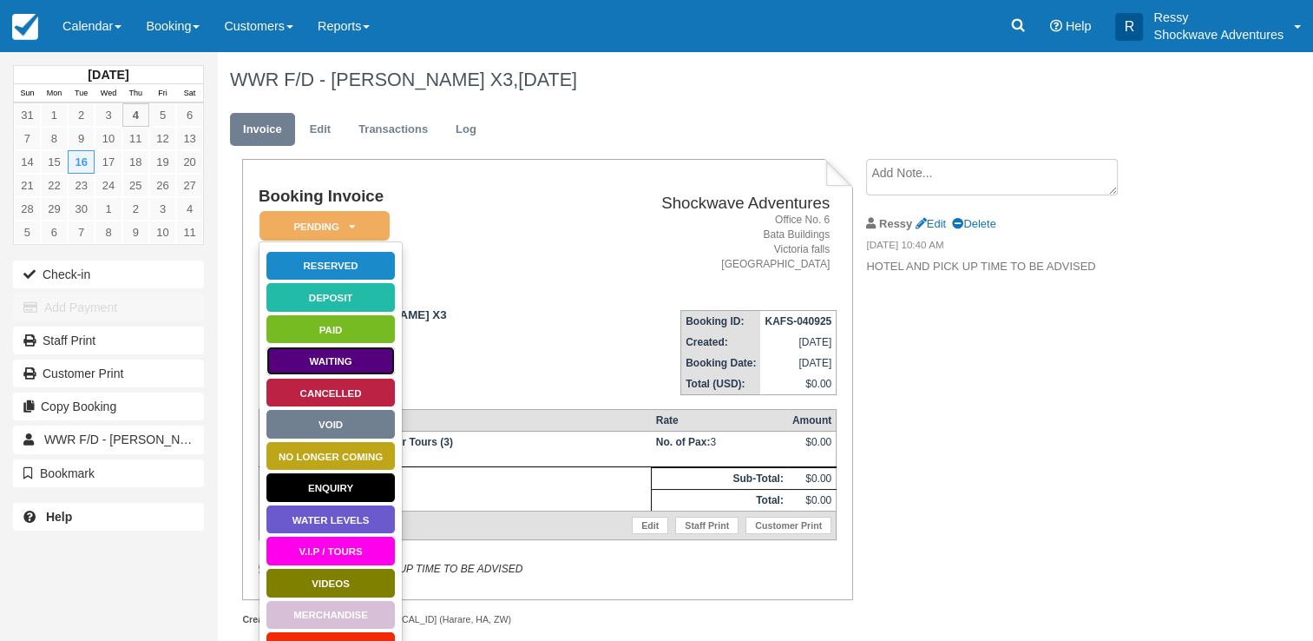
click at [357, 356] on link "Waiting" at bounding box center [331, 360] width 130 height 30
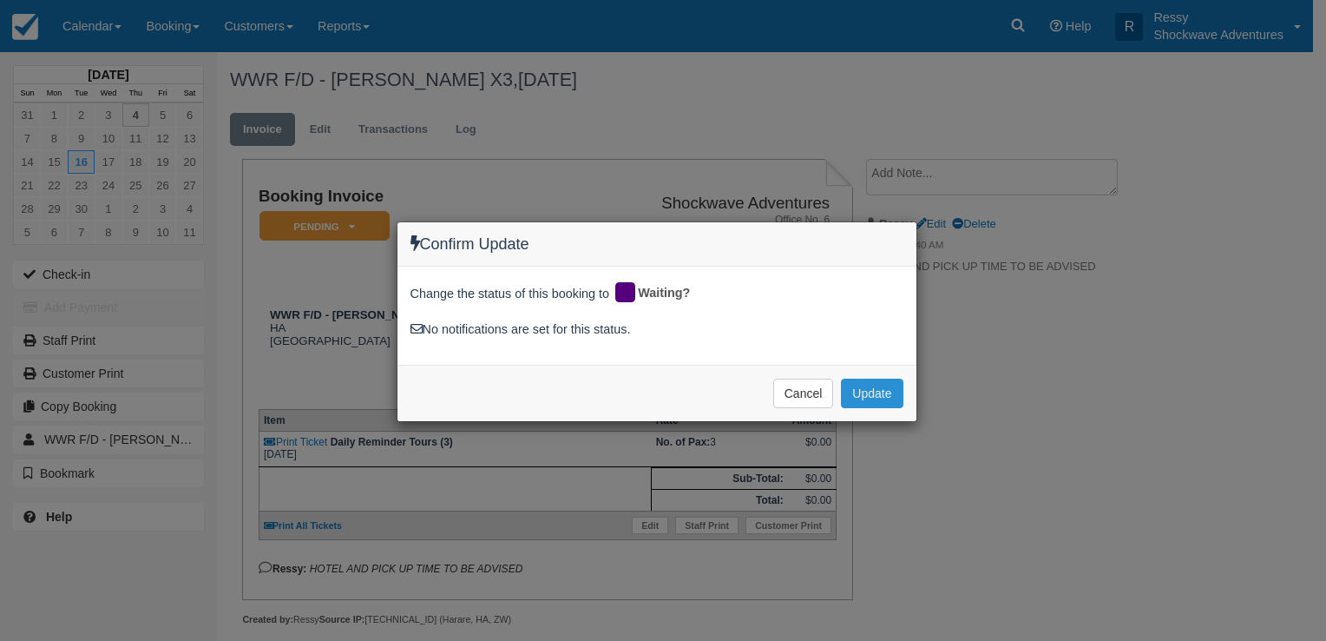
click at [859, 385] on button "Update" at bounding box center [872, 393] width 62 height 30
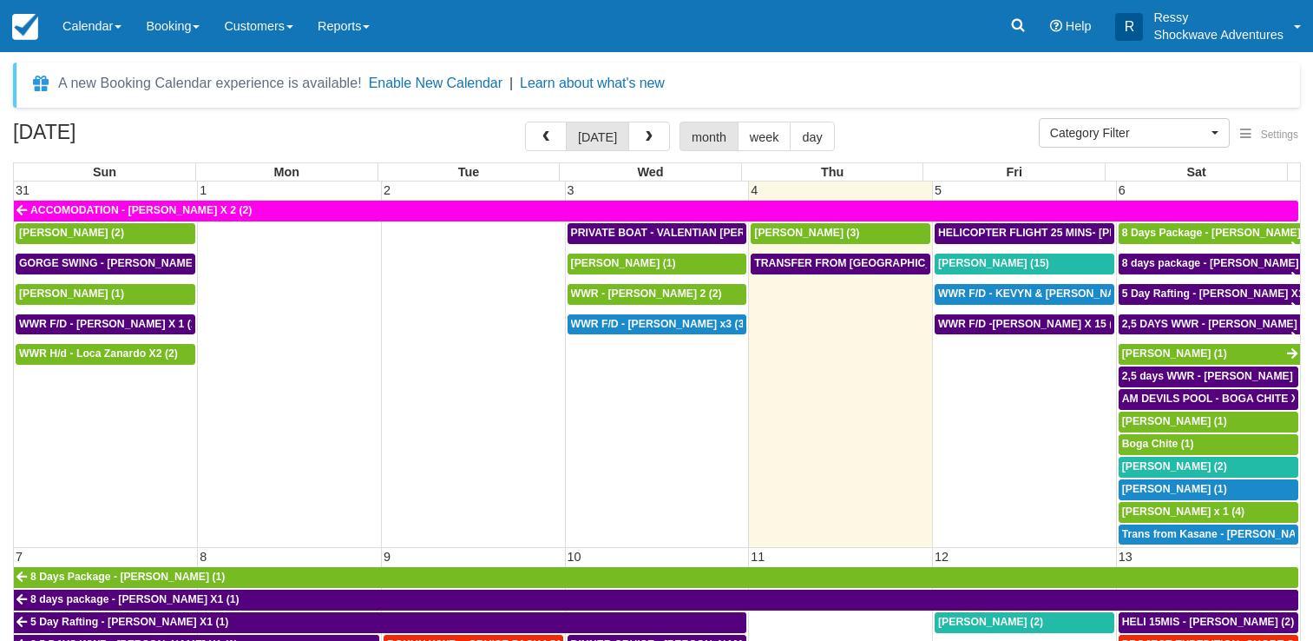
select select
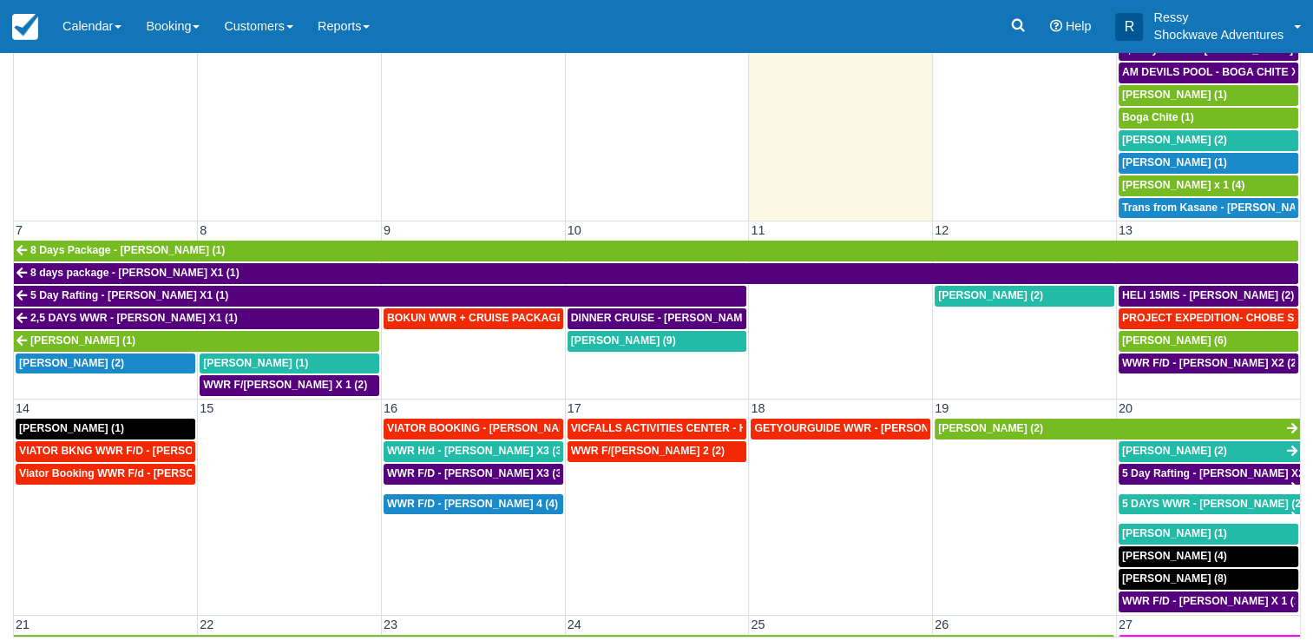
scroll to position [154, 0]
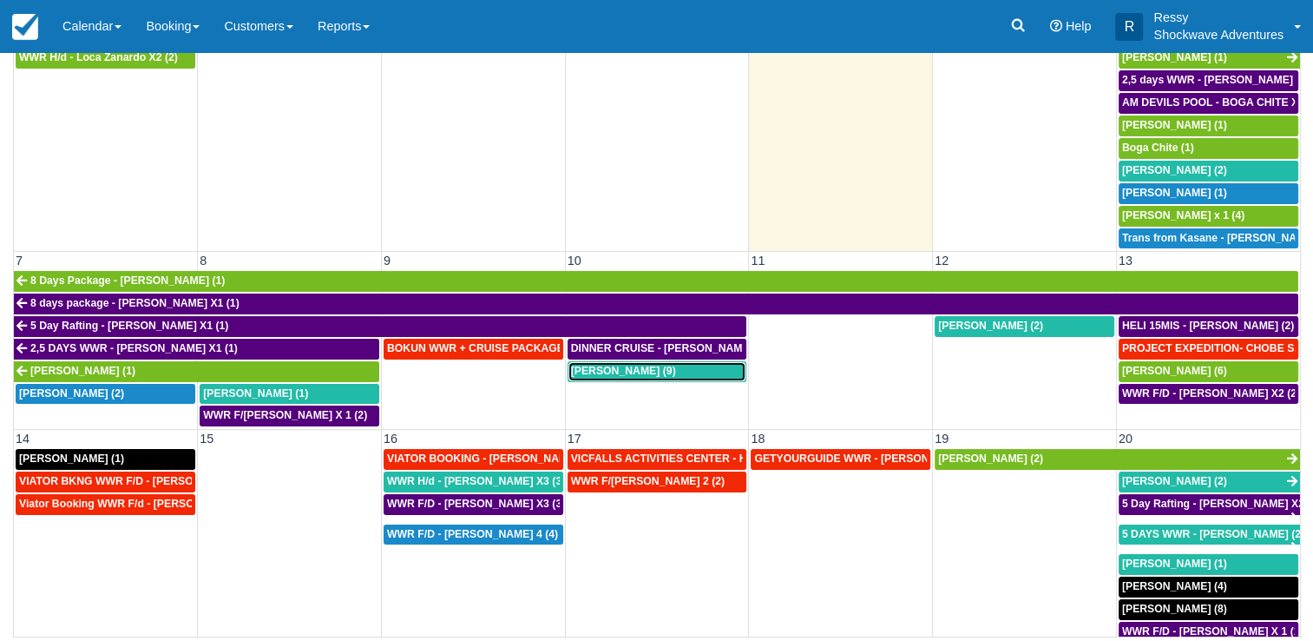
click at [622, 365] on span "Valentin Bouchet (9)" at bounding box center [623, 371] width 105 height 12
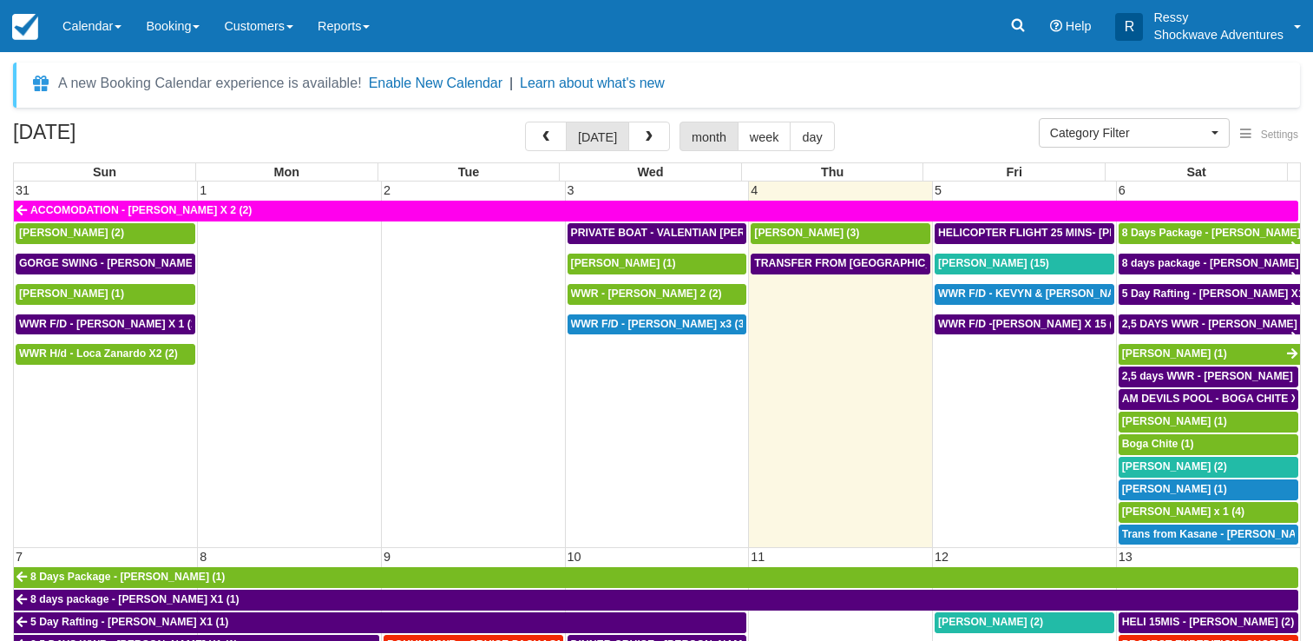
select select
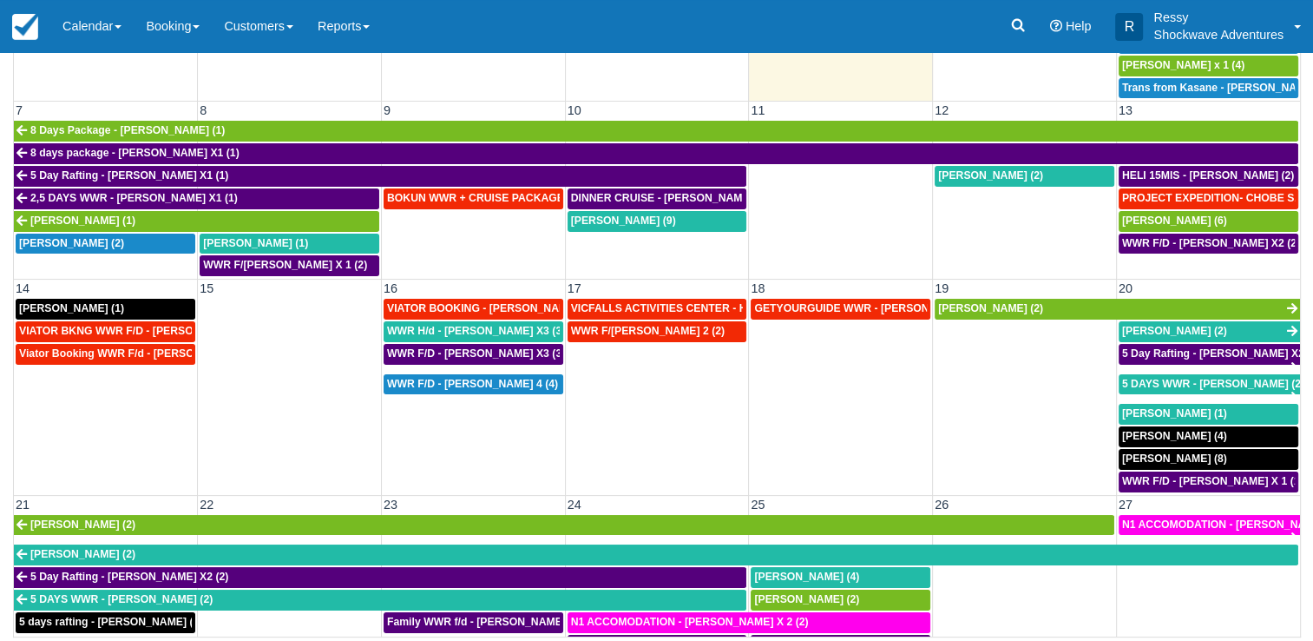
scroll to position [347, 0]
